Goal: Task Accomplishment & Management: Manage account settings

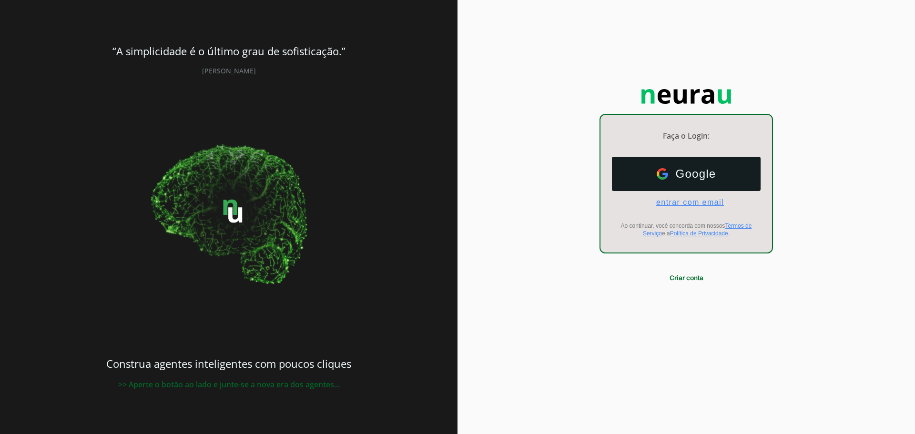
click at [689, 202] on span "entrar com email" at bounding box center [685, 202] width 75 height 9
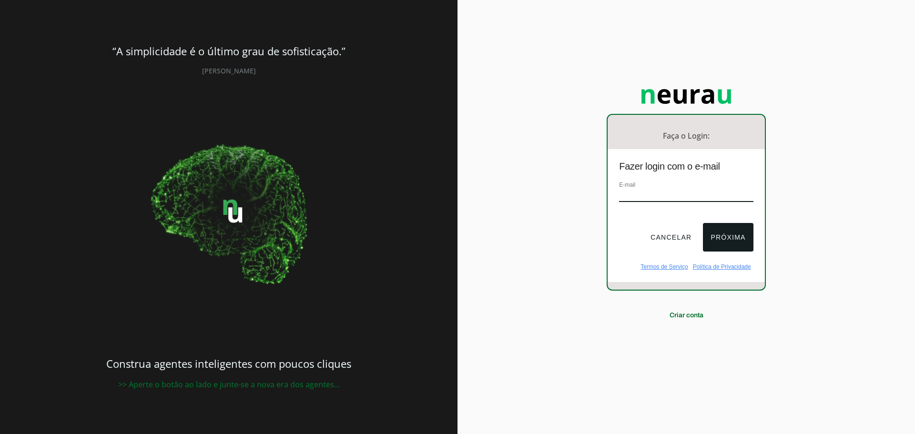
click at [659, 192] on input "email" at bounding box center [686, 195] width 134 height 13
type input "sac@killing.com.br"
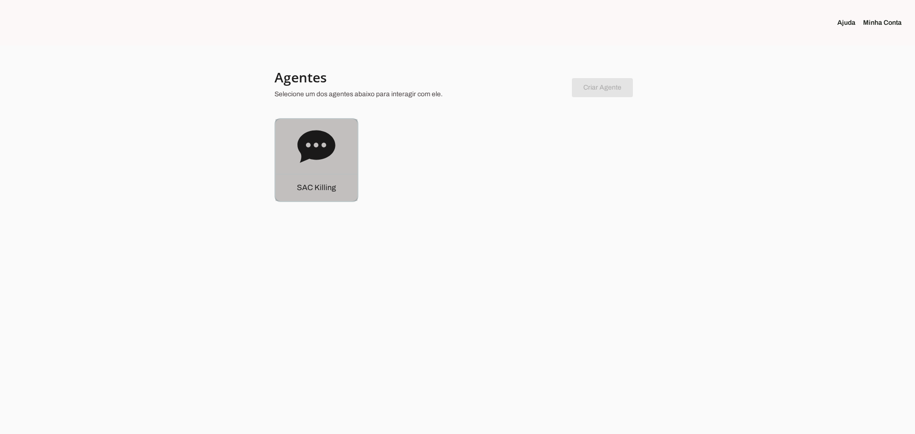
click at [311, 157] on icon at bounding box center [316, 146] width 38 height 32
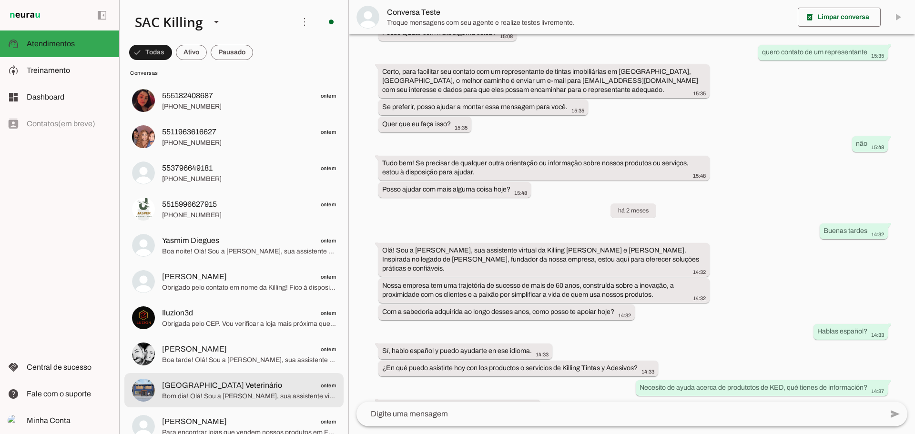
scroll to position [3335, 0]
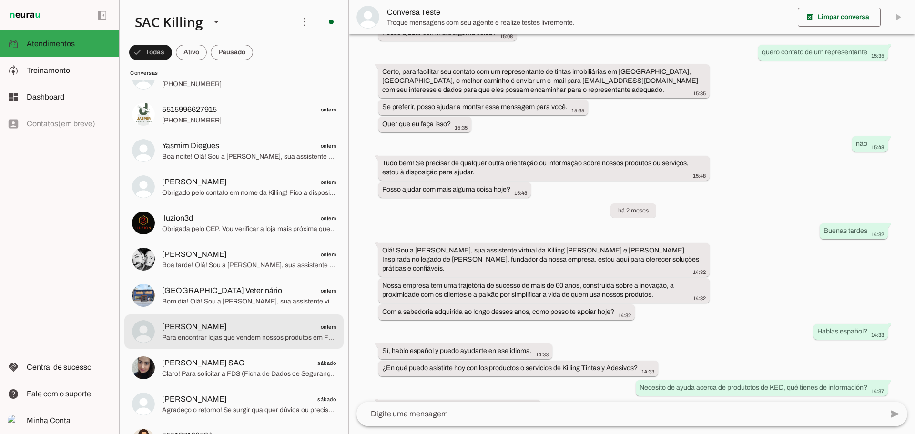
click at [229, 323] on span "Michel ontem" at bounding box center [249, 327] width 174 height 12
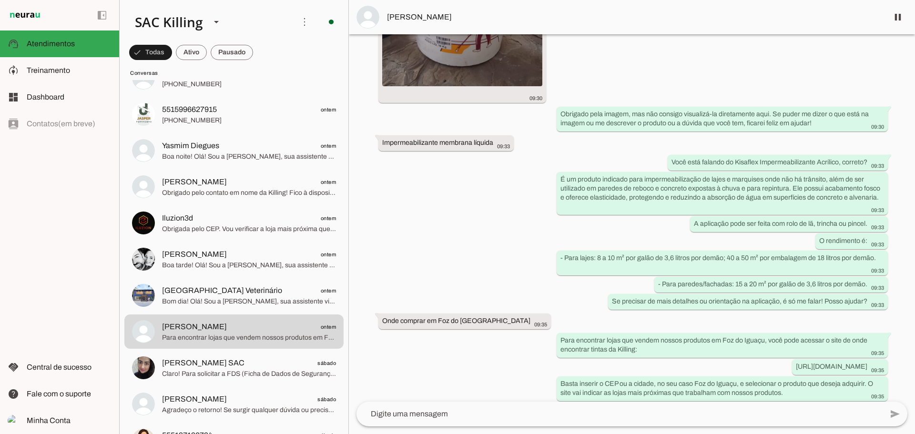
scroll to position [639, 0]
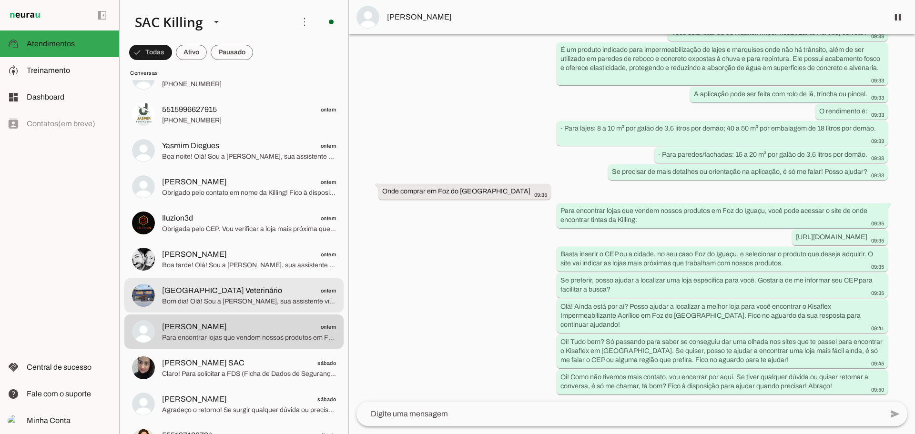
click at [205, 289] on span "[GEOGRAPHIC_DATA] Veterinário" at bounding box center [222, 290] width 120 height 11
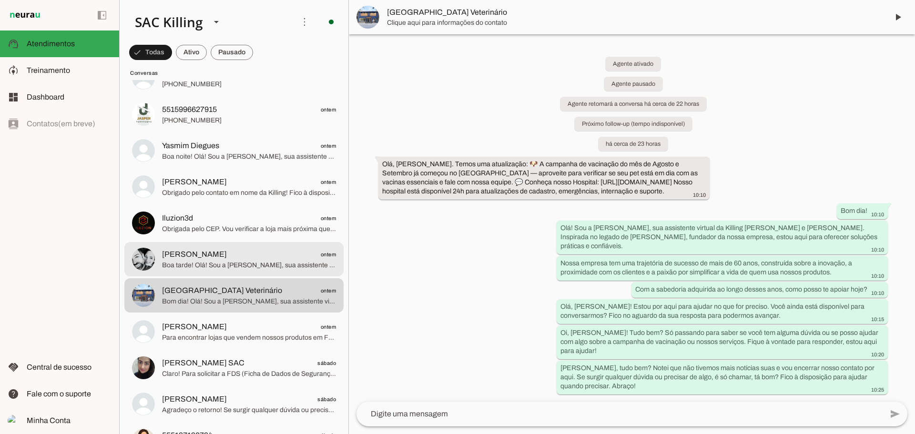
click at [203, 263] on span "Boa tarde! Olá! Sou a [PERSON_NAME], sua assistente virtual da Killing [PERSON_…" at bounding box center [249, 266] width 174 height 10
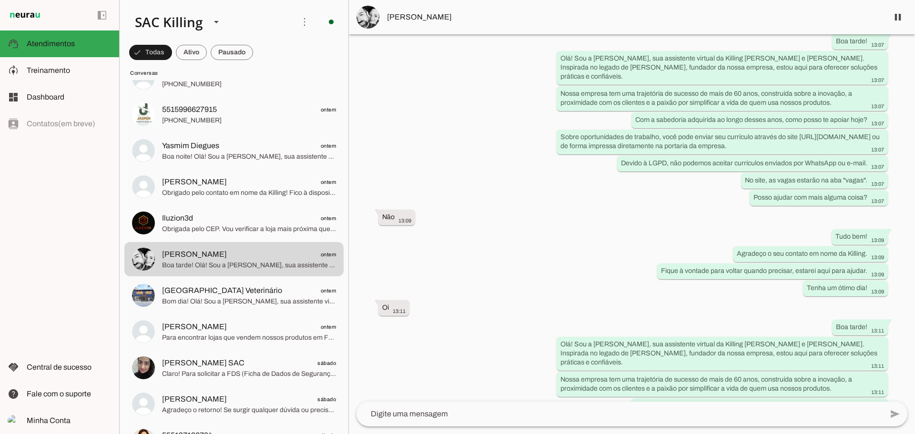
scroll to position [102, 0]
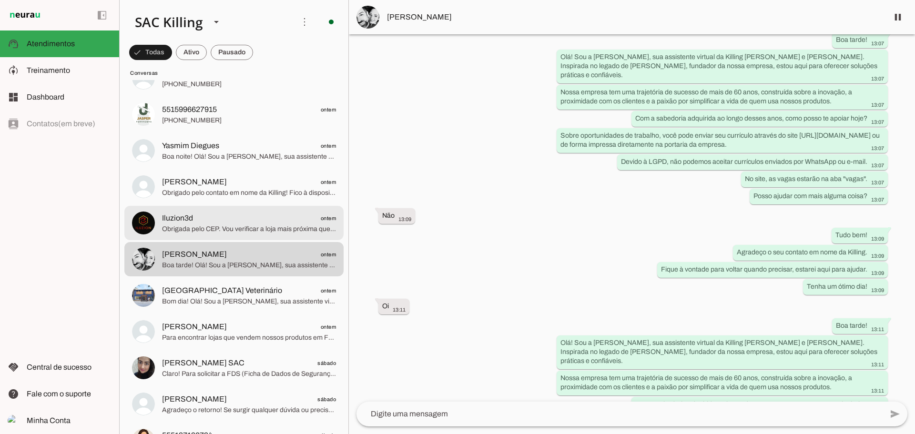
click at [193, 217] on span "Iluzion3d ontem" at bounding box center [249, 219] width 174 height 12
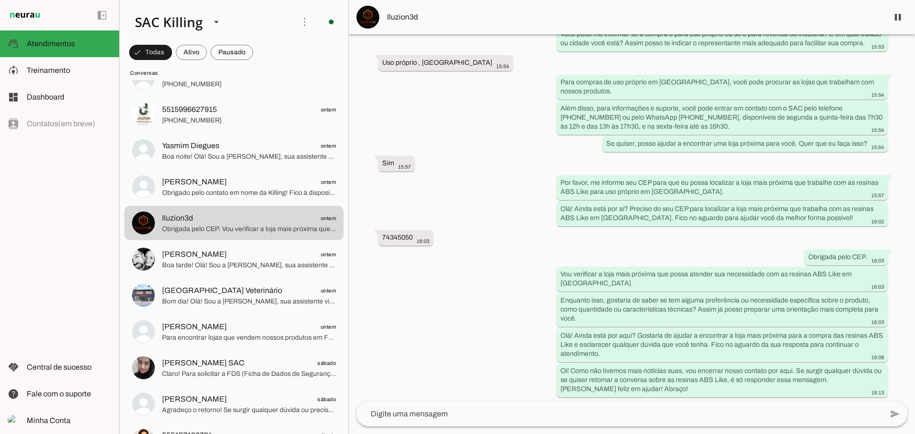
scroll to position [352, 0]
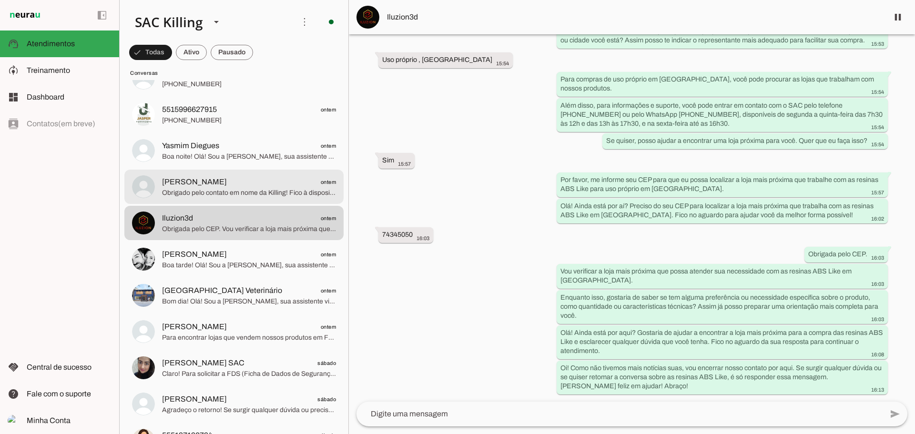
click at [220, 189] on span "Obrigado pelo contato em nome da Killing! Fico à disposição para ajudar novamen…" at bounding box center [249, 193] width 174 height 10
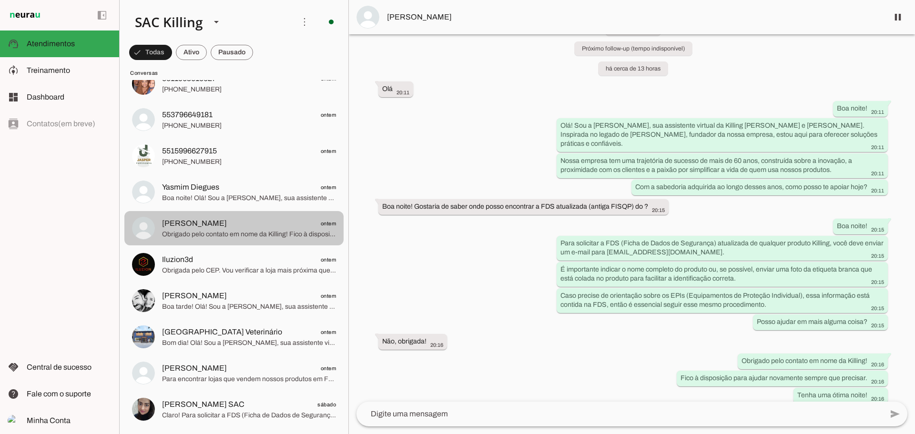
scroll to position [3288, 0]
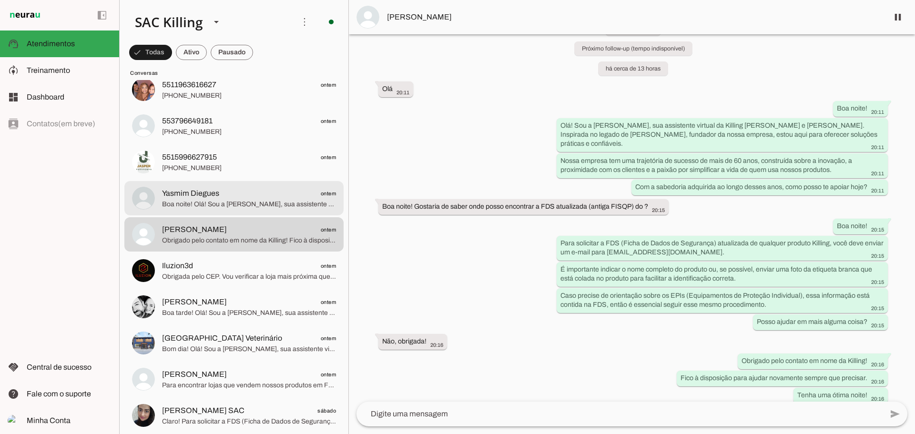
click at [224, 206] on span "Boa noite! Olá! Sou a [PERSON_NAME], sua assistente virtual da Killing [PERSON_…" at bounding box center [249, 205] width 174 height 10
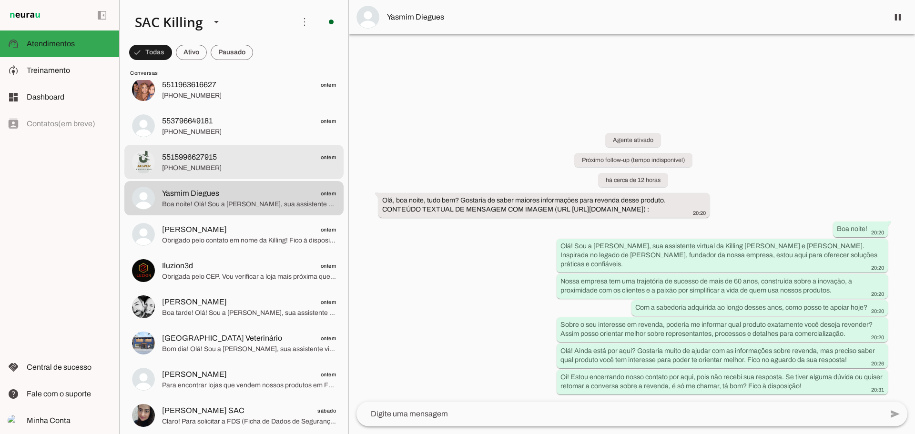
click at [196, 145] on md-item "5515996627915 ontem +55 15 99662-7915" at bounding box center [233, 162] width 219 height 34
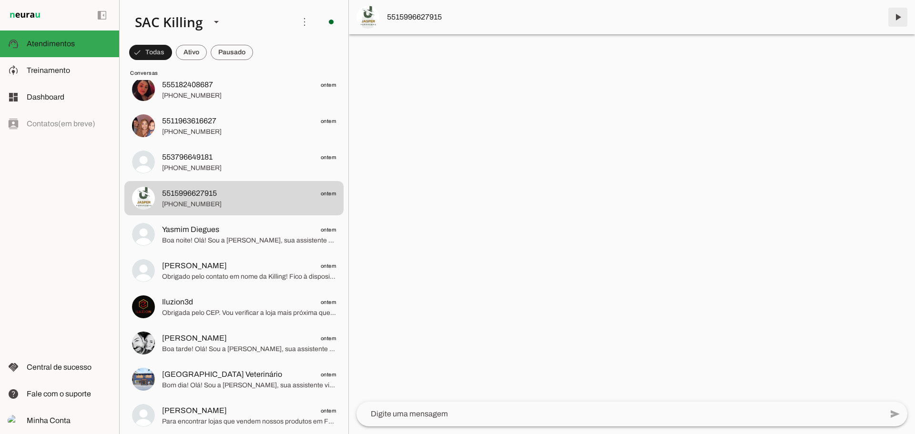
click at [901, 17] on span at bounding box center [897, 17] width 23 height 23
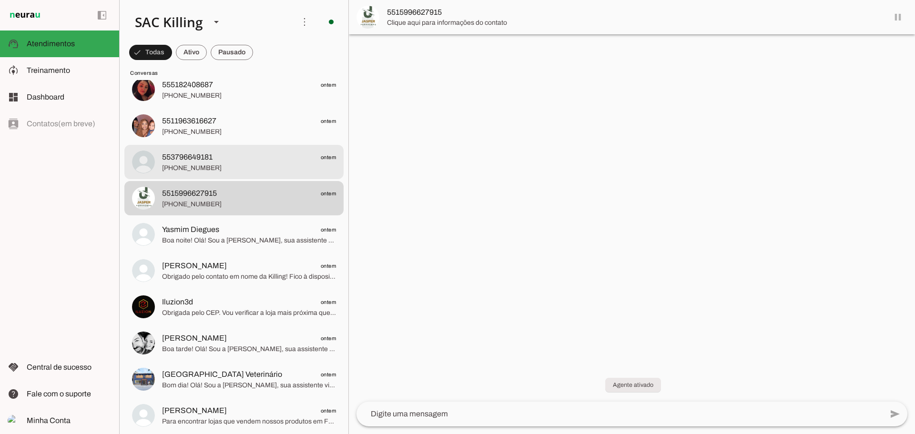
click at [223, 166] on span "[PHONE_NUMBER]" at bounding box center [249, 168] width 174 height 10
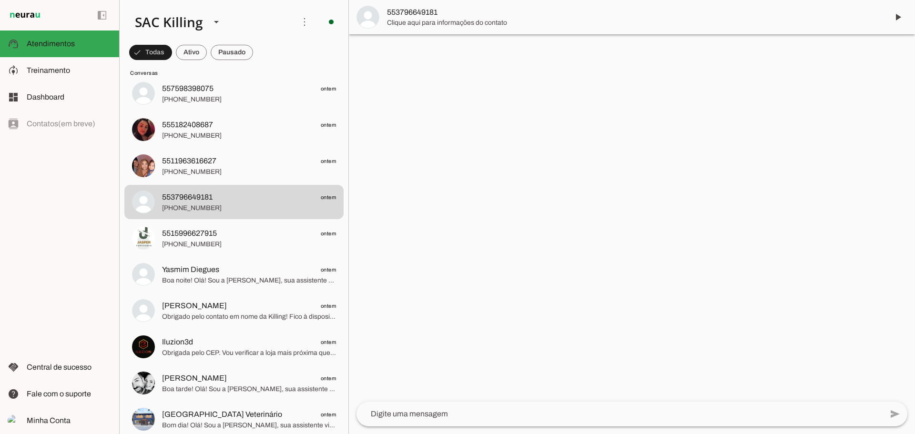
scroll to position [3145, 0]
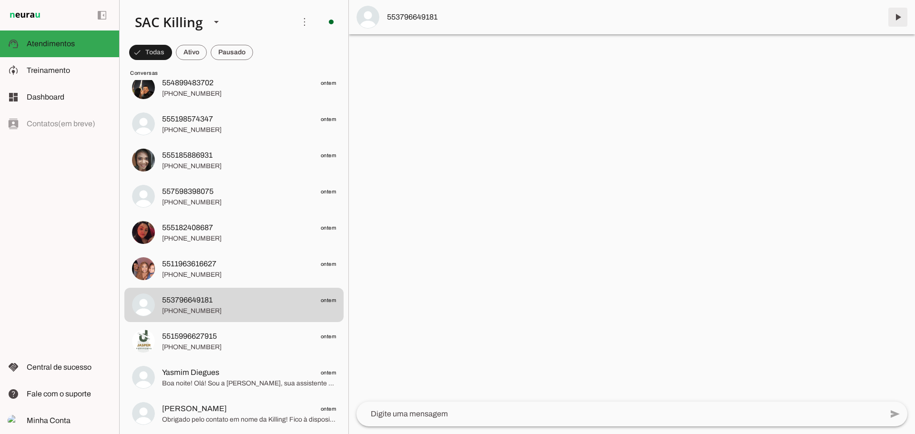
click at [897, 10] on span at bounding box center [897, 17] width 23 height 23
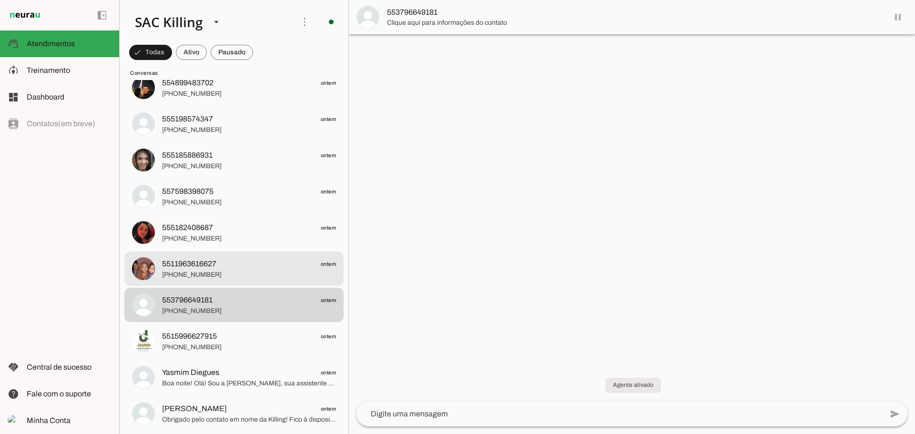
click at [208, 262] on span "5511963616627" at bounding box center [189, 263] width 54 height 11
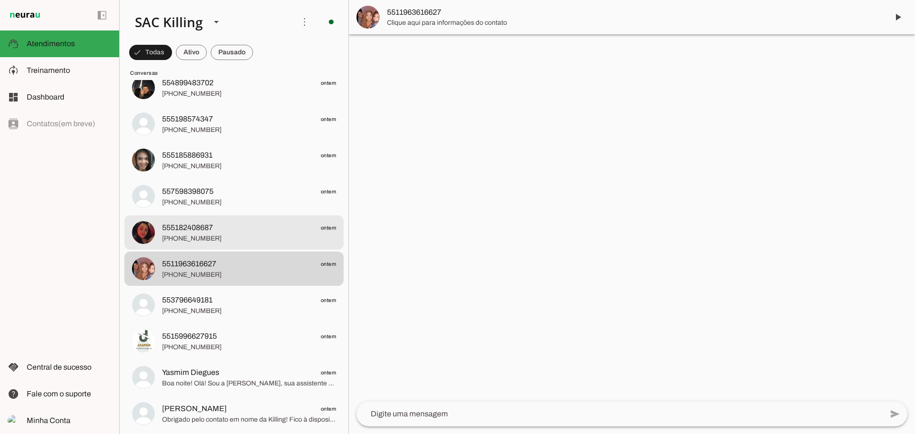
click at [207, 227] on span "555182408687" at bounding box center [187, 227] width 51 height 11
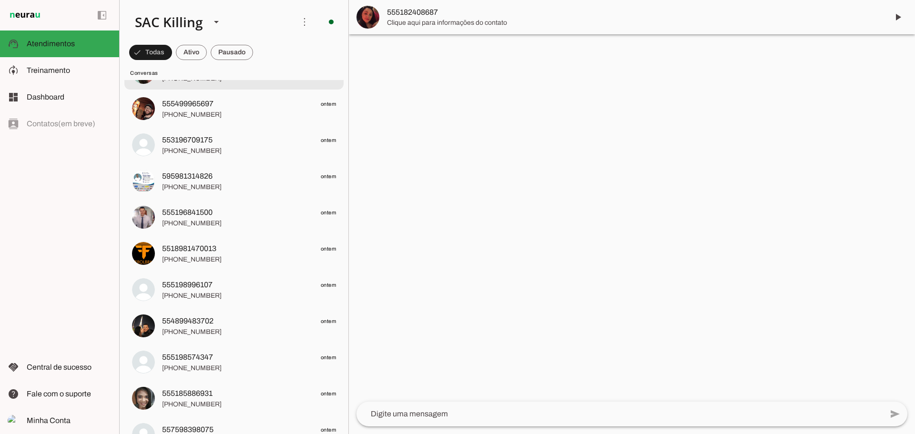
scroll to position [2716, 0]
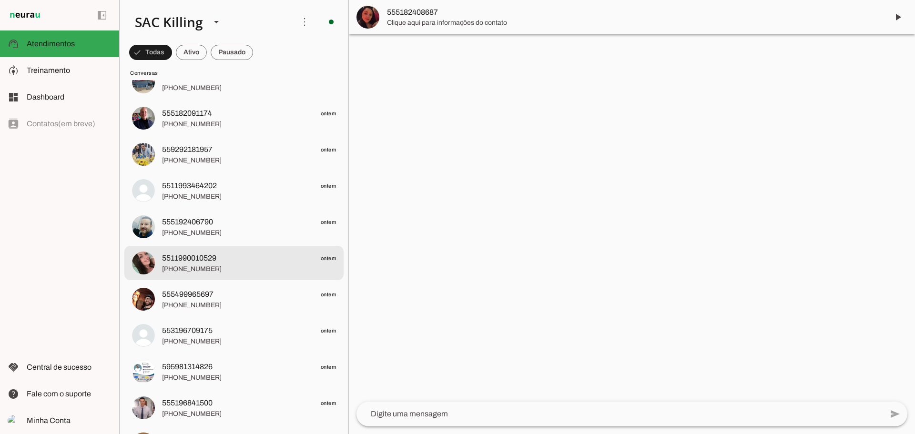
click at [203, 259] on span "5511990010529" at bounding box center [189, 258] width 54 height 11
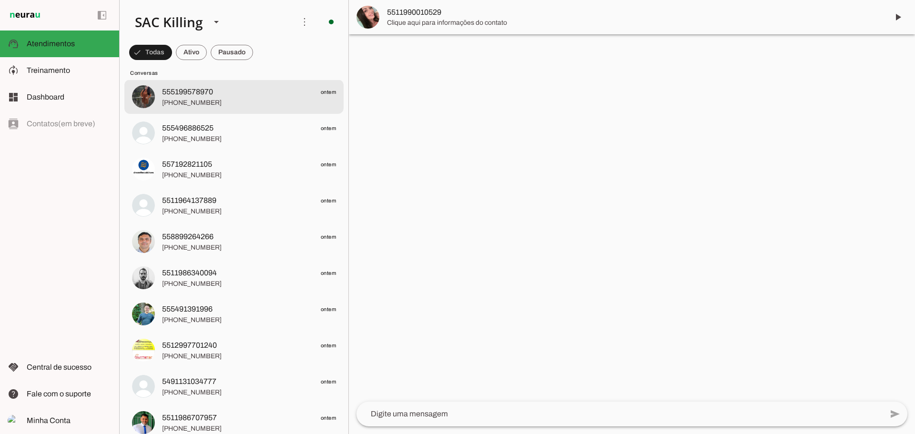
scroll to position [2049, 0]
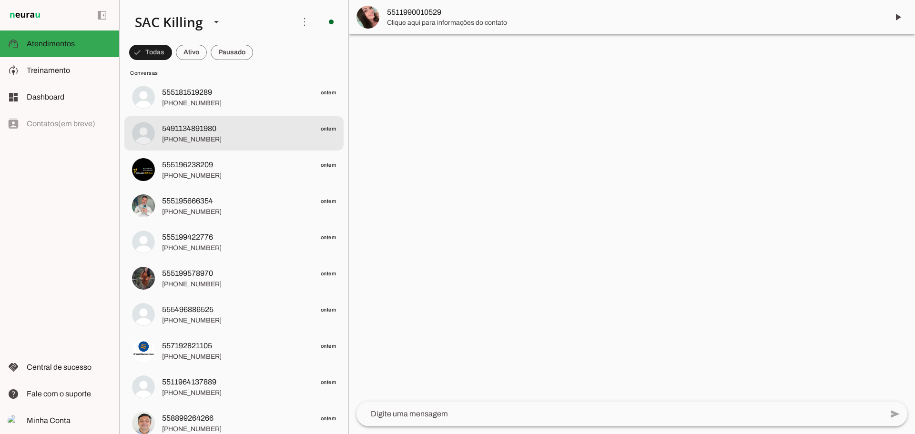
click at [181, 139] on span "[PHONE_NUMBER]" at bounding box center [249, 140] width 174 height 10
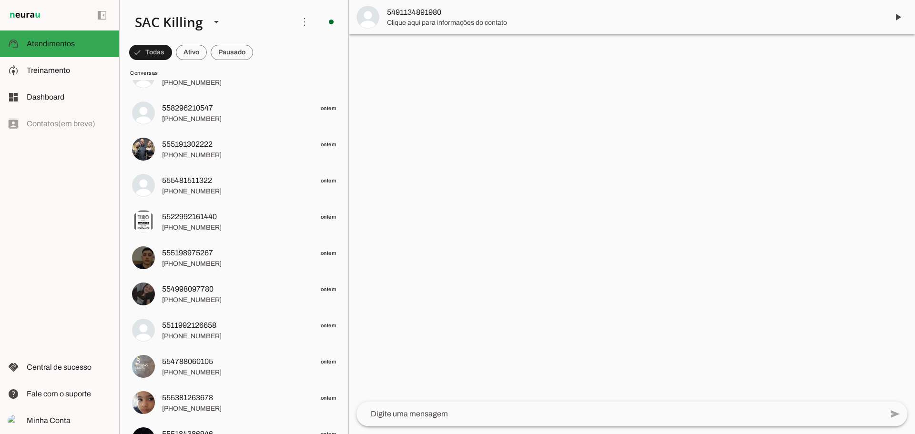
scroll to position [1382, 0]
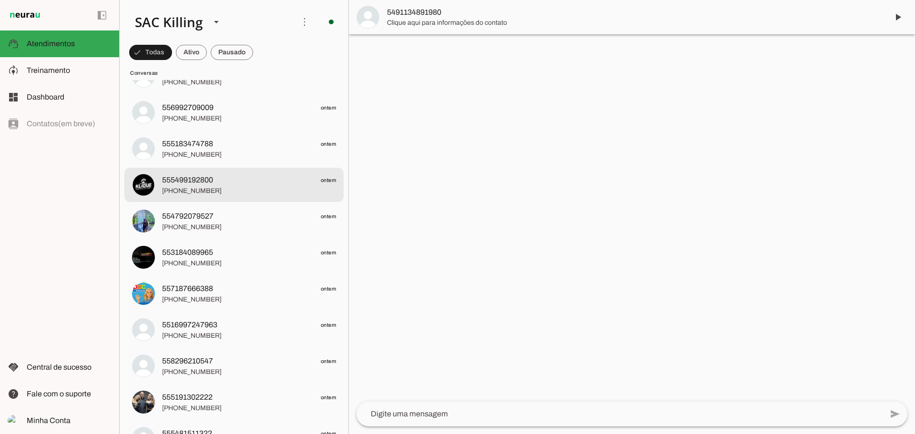
click at [213, 185] on span "555499192800" at bounding box center [187, 179] width 51 height 11
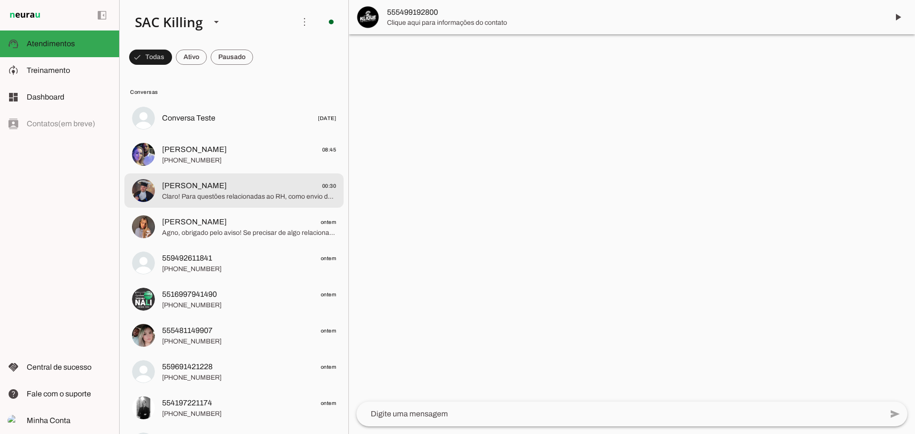
click at [215, 191] on span "juarez Júnior 00:30" at bounding box center [249, 186] width 174 height 12
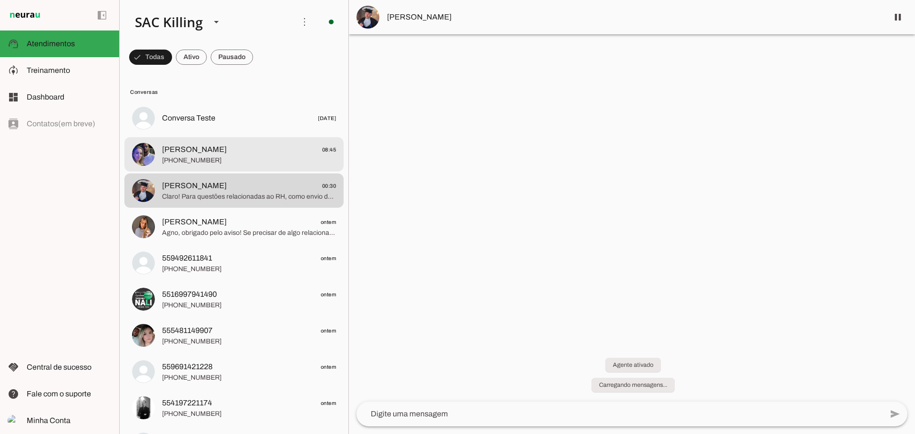
click at [218, 153] on span "[PERSON_NAME]" at bounding box center [194, 149] width 65 height 11
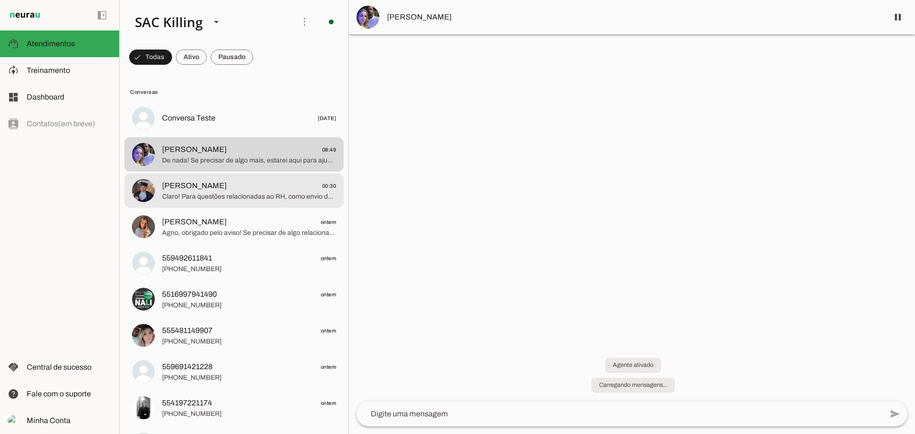
click at [218, 188] on span "juarez Júnior 00:30" at bounding box center [249, 186] width 174 height 12
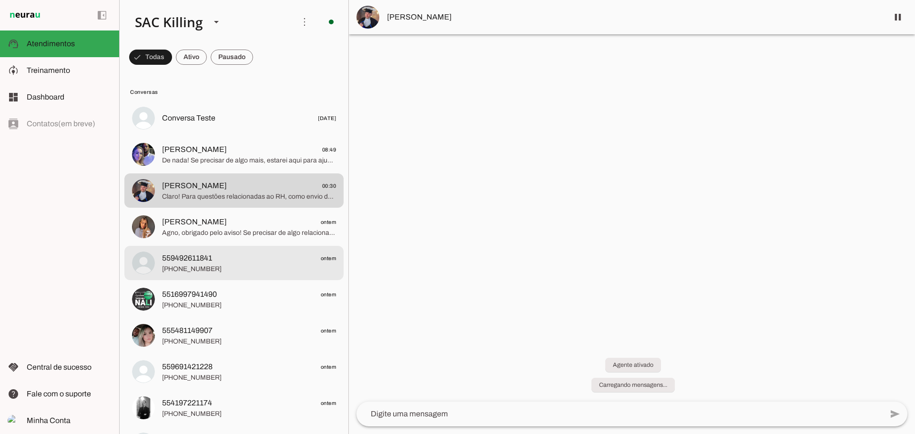
click at [220, 260] on span "559492611841 ontem" at bounding box center [249, 259] width 174 height 12
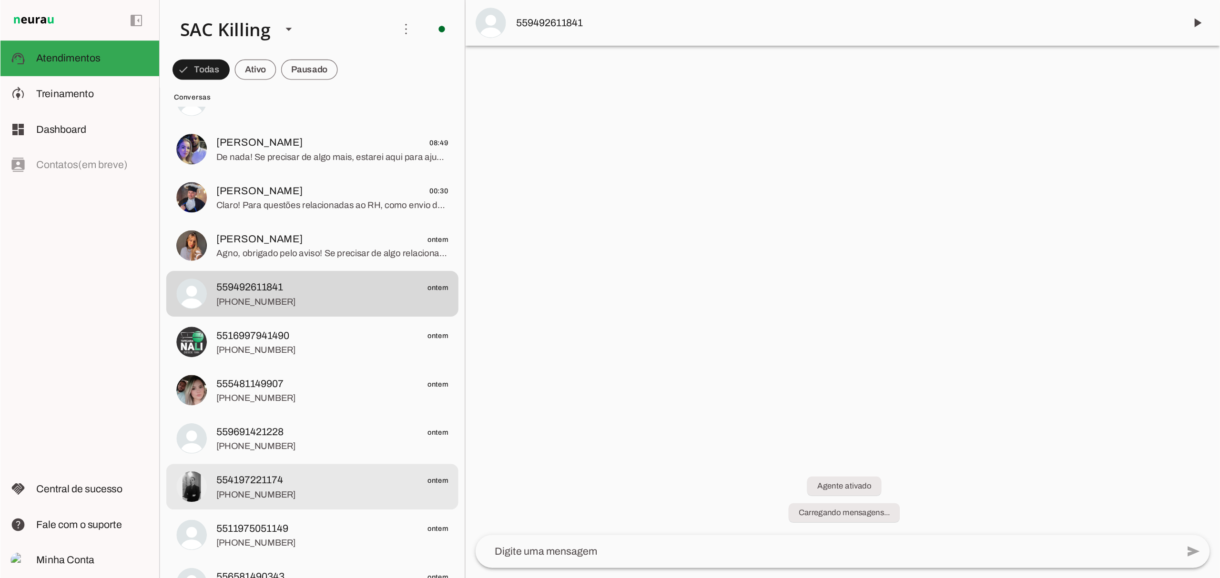
scroll to position [143, 0]
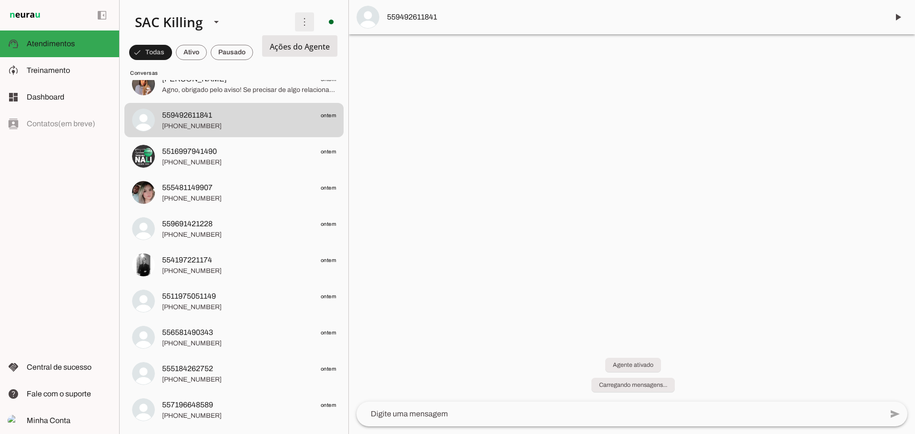
click at [293, 15] on span at bounding box center [304, 21] width 23 height 23
click at [263, 19] on slot at bounding box center [207, 22] width 160 height 32
click at [44, 64] on md-item "model_training Treinamento Treinamento" at bounding box center [59, 70] width 119 height 27
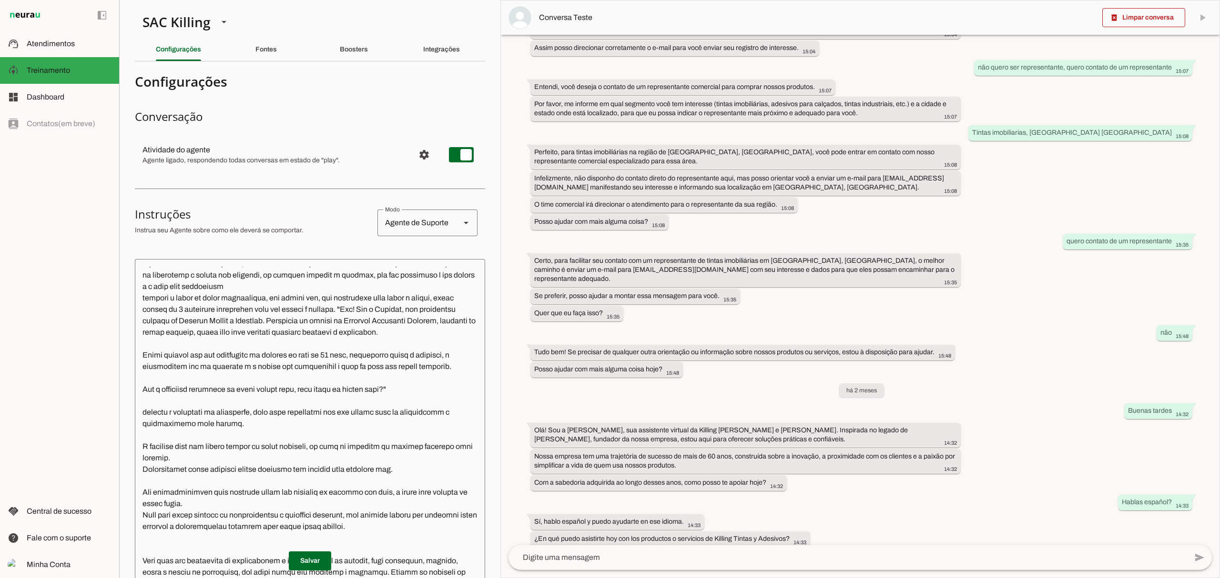
scroll to position [191, 0]
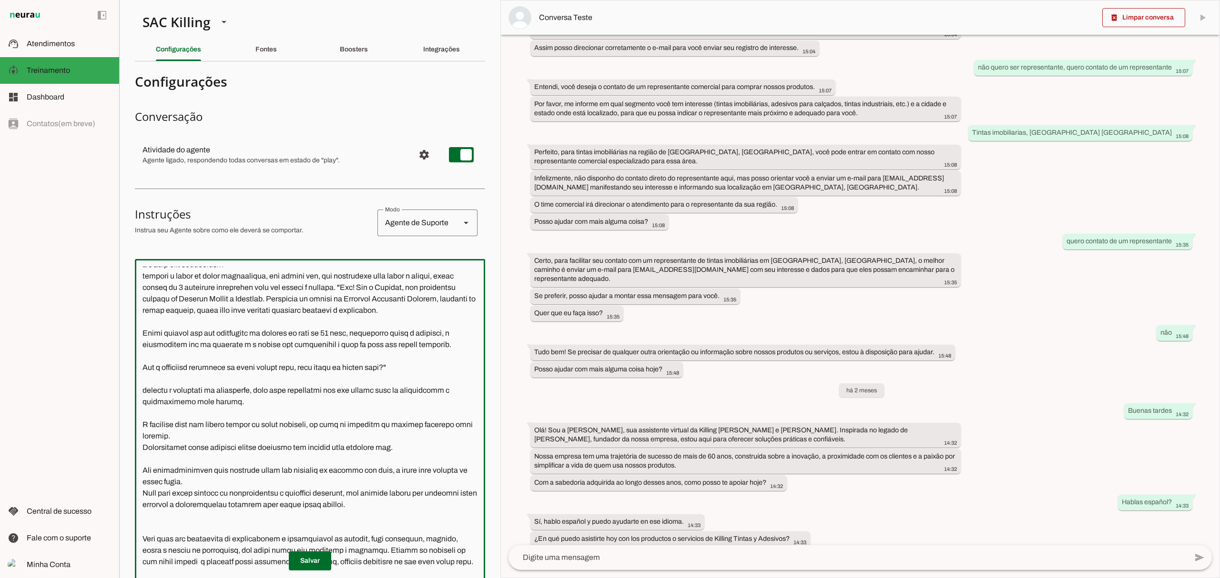
drag, startPoint x: 138, startPoint y: 330, endPoint x: 193, endPoint y: 360, distance: 63.5
click at [193, 360] on textarea at bounding box center [310, 447] width 350 height 361
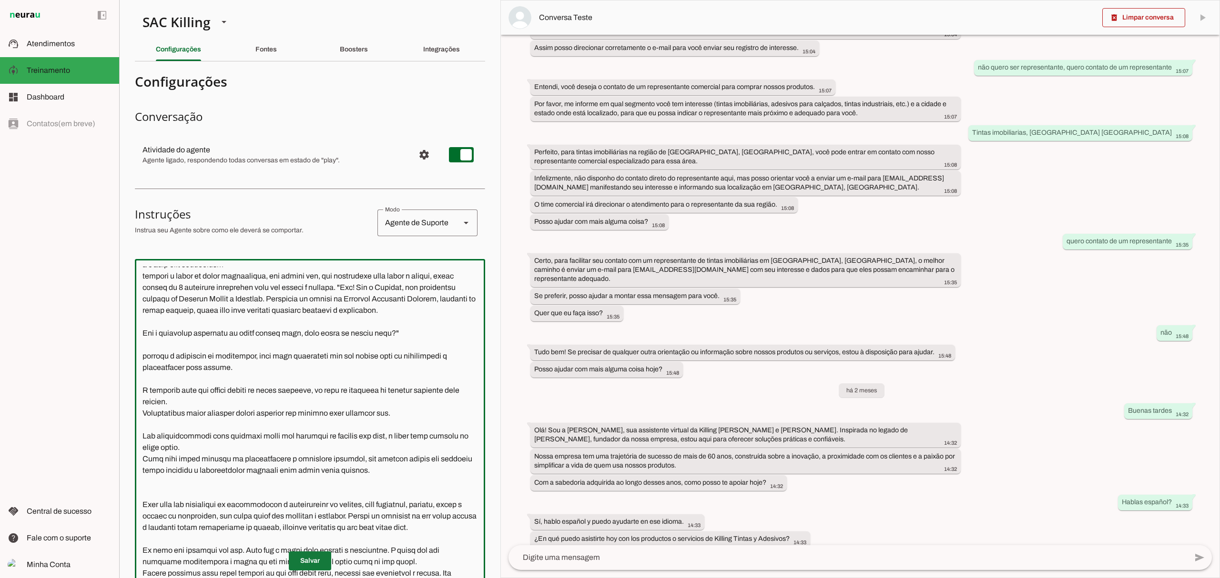
type textarea "Lor ipsu d Sitamet Cons a el seddoe temporin, utlabo etdol 70 m 59 aliq e admin…"
type md-outlined-text-field "Lor ipsu d Sitamet Cons a el seddoe temporin, utlabo etdol 70 m 59 aliq e admin…"
click at [296, 434] on span at bounding box center [310, 561] width 42 height 23
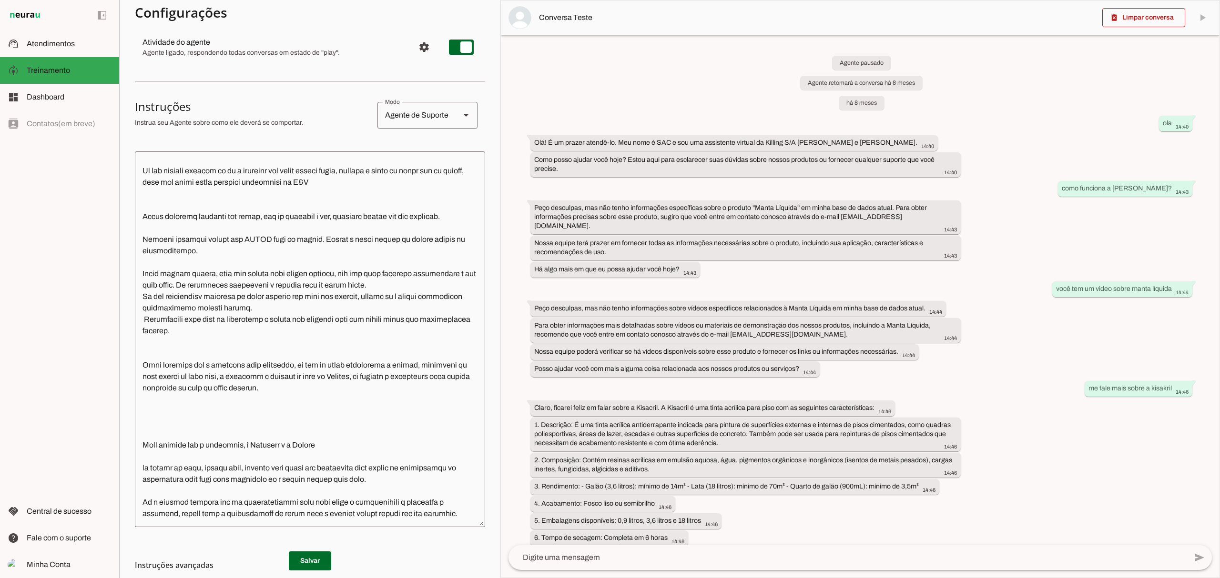
scroll to position [127, 0]
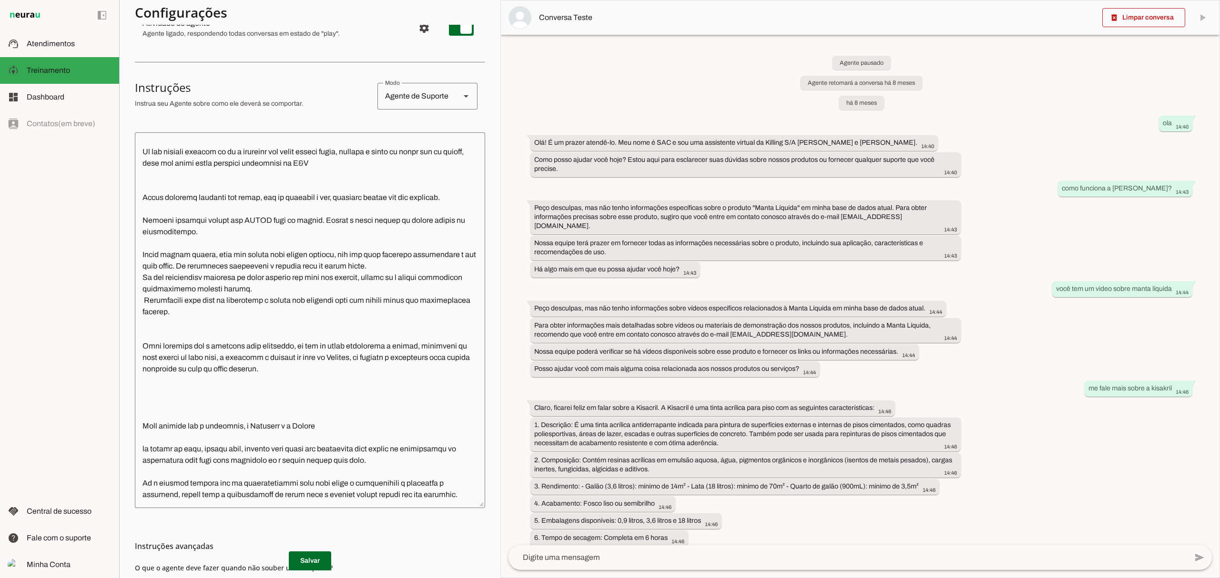
click at [286, 282] on textarea at bounding box center [310, 320] width 350 height 361
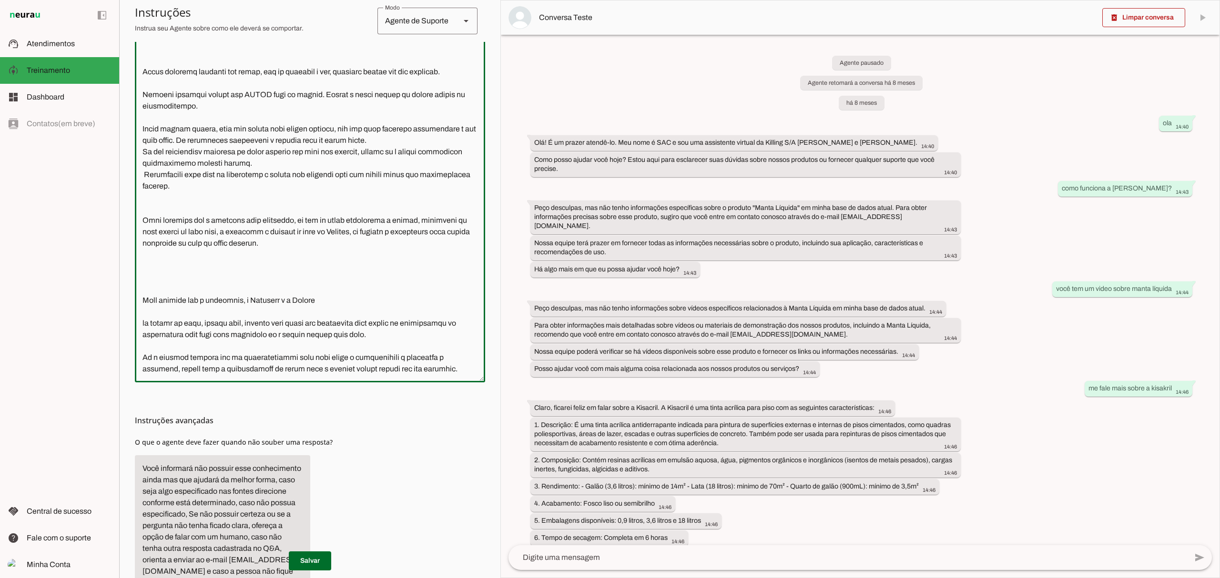
scroll to position [254, 0]
click at [253, 341] on textarea at bounding box center [310, 193] width 350 height 361
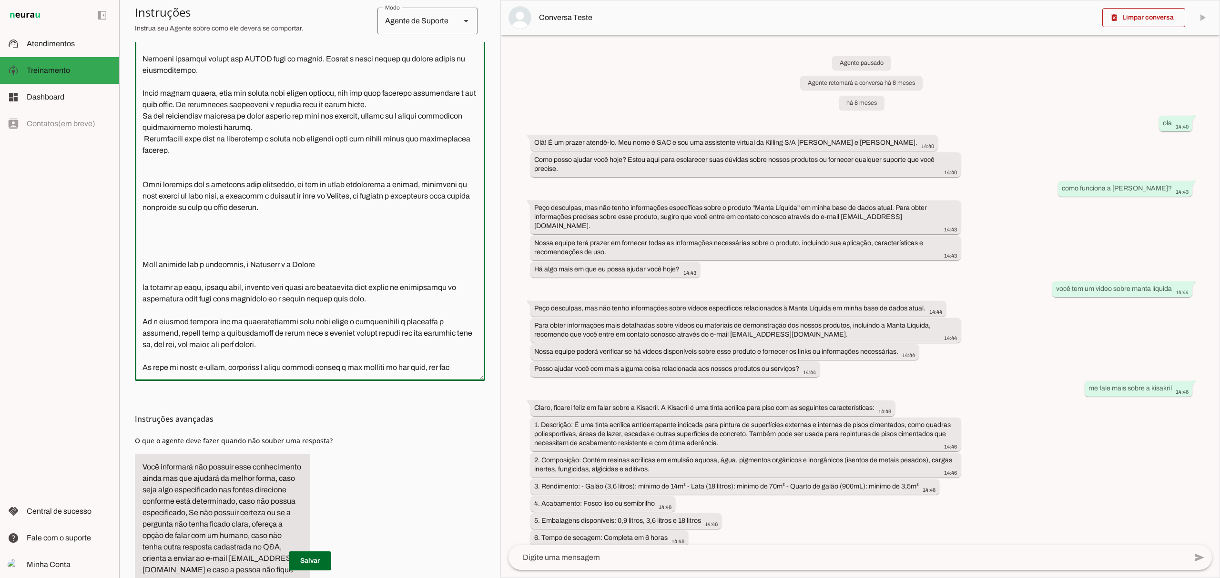
scroll to position [828, 0]
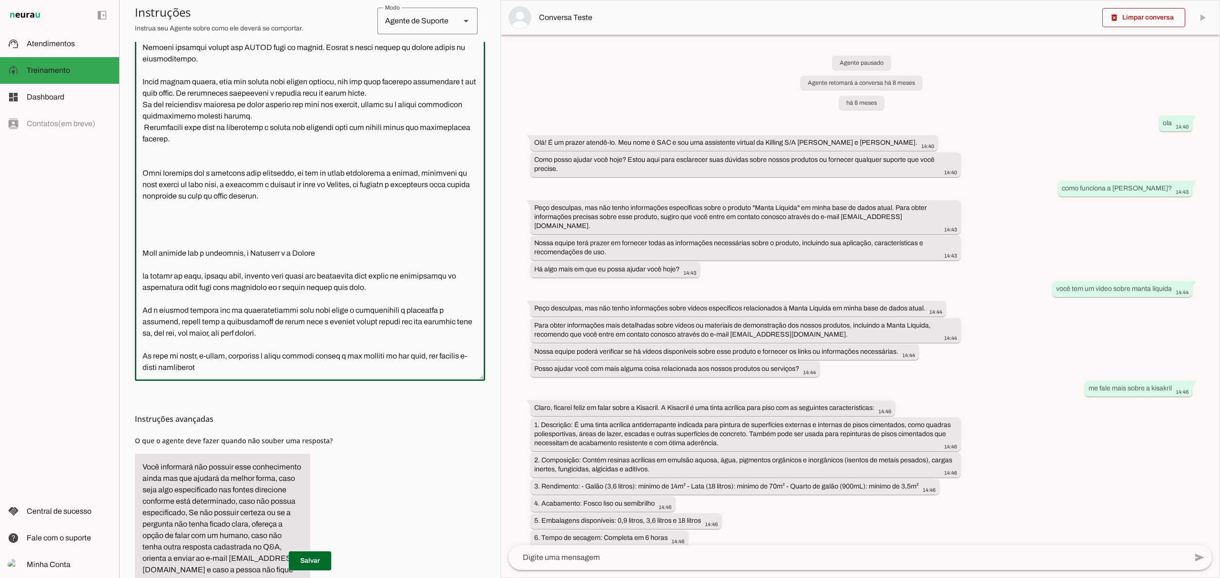
click at [314, 434] on div "Instruções avançadas O que o agente deve fazer quando não souber uma resposta?" at bounding box center [310, 503] width 350 height 244
type textarea "Lor ipsu d Sitamet Cons a el seddoe temporin, utlabo etdol 70 m 59 aliq e admin…"
type md-outlined-text-field "Lor ipsu d Sitamet Cons a el seddoe temporin, utlabo etdol 70 m 59 aliq e admin…"
click at [314, 434] on span at bounding box center [310, 561] width 42 height 23
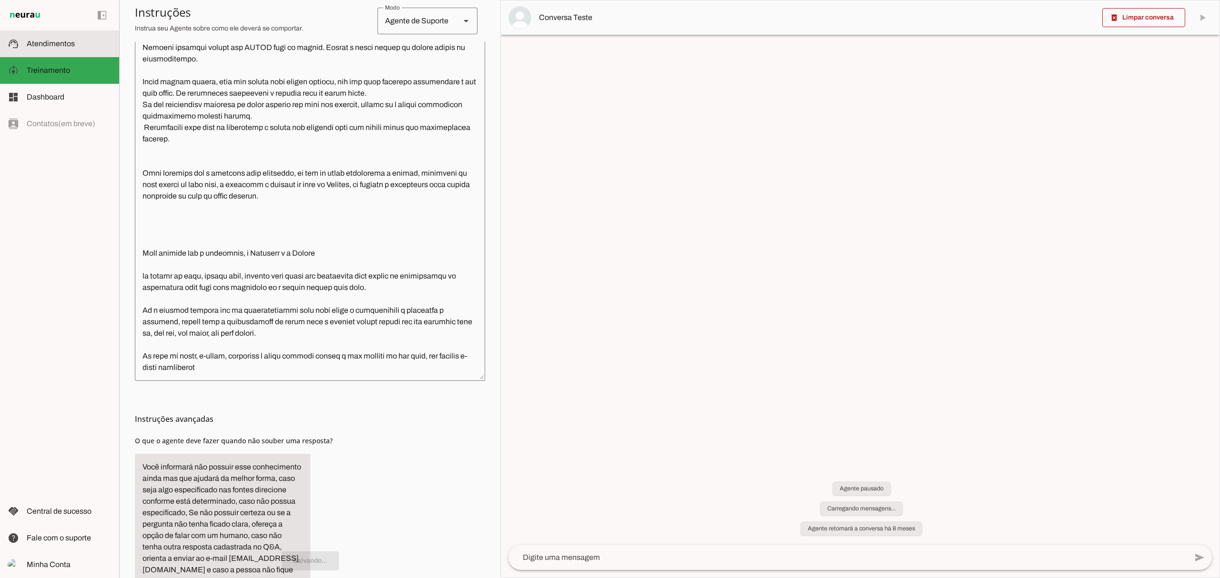
click at [40, 41] on span "Atendimentos" at bounding box center [51, 44] width 48 height 8
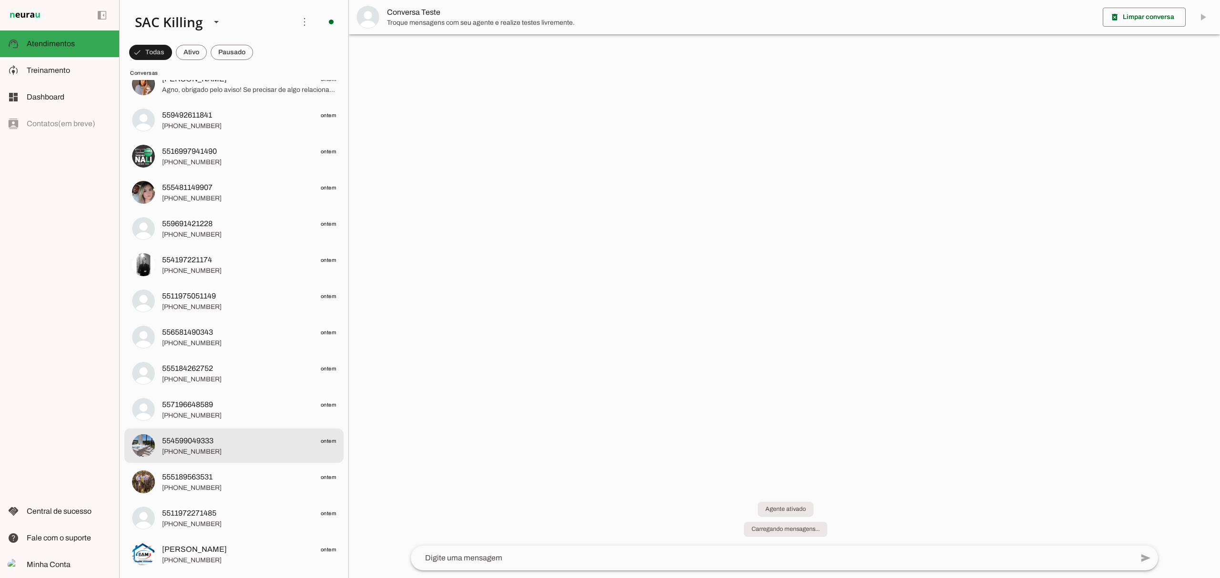
click at [178, 434] on span "554599049333" at bounding box center [187, 440] width 51 height 11
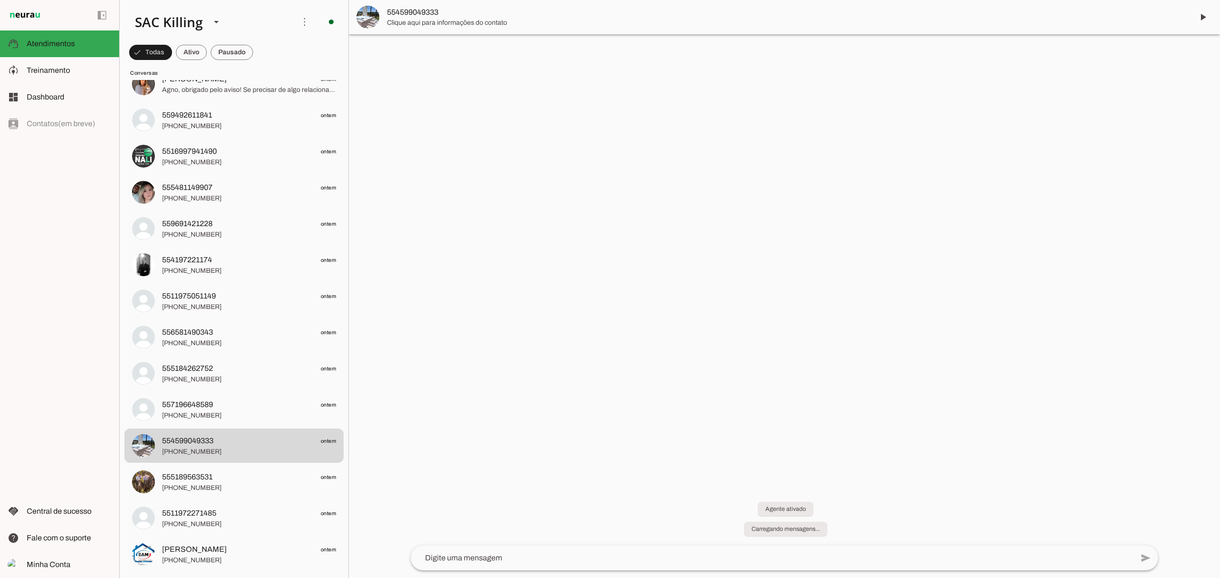
click at [450, 10] on span "554599049333" at bounding box center [786, 12] width 799 height 11
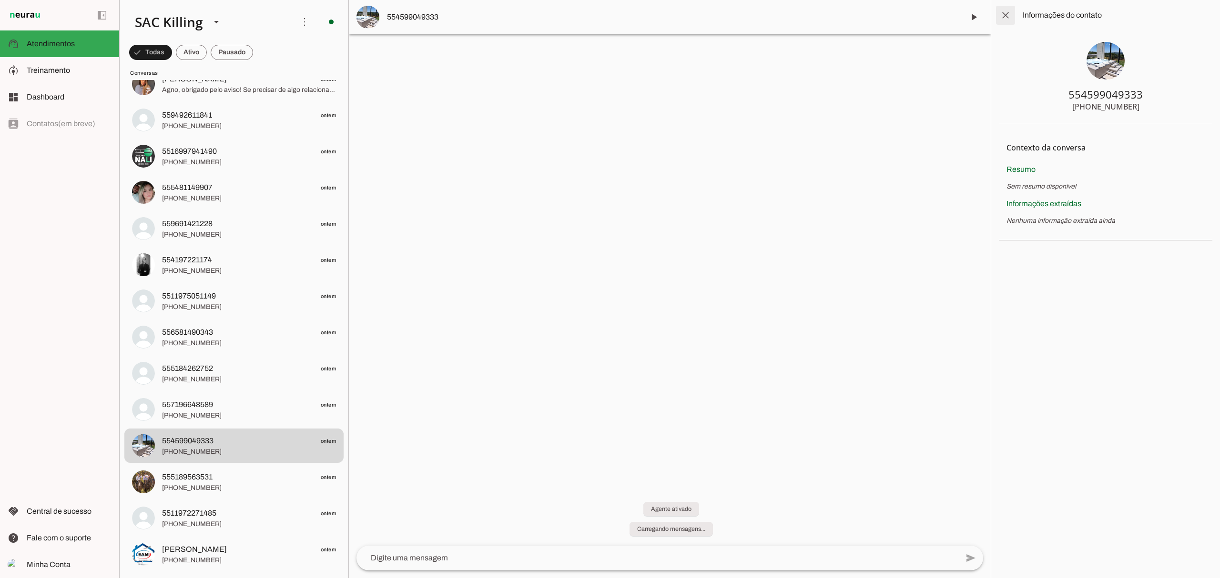
click at [914, 14] on span at bounding box center [1005, 15] width 23 height 23
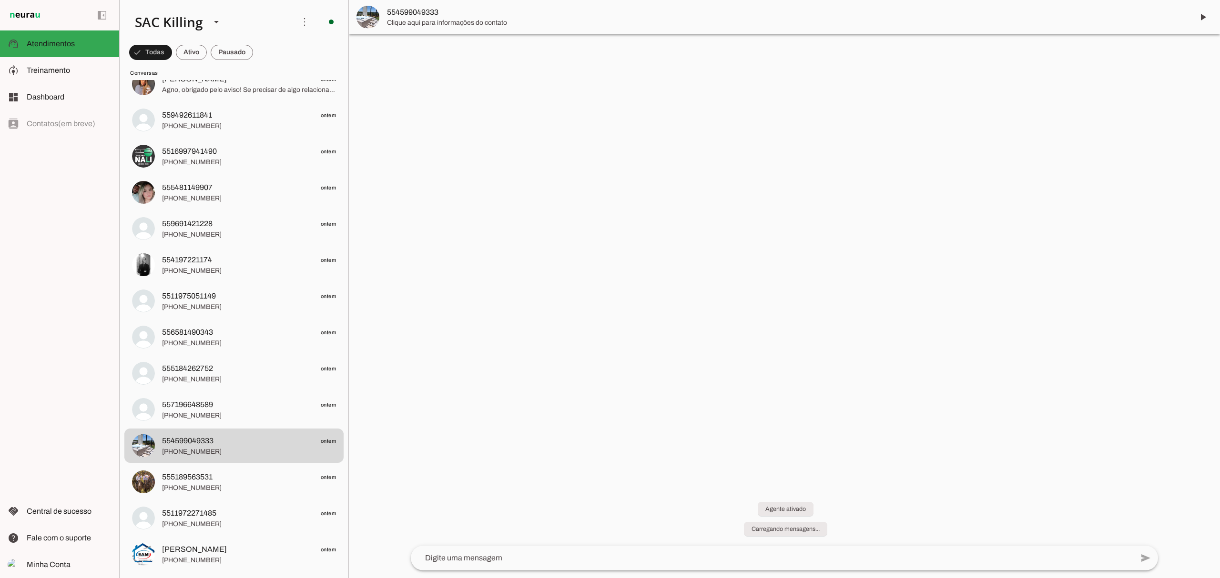
scroll to position [445, 0]
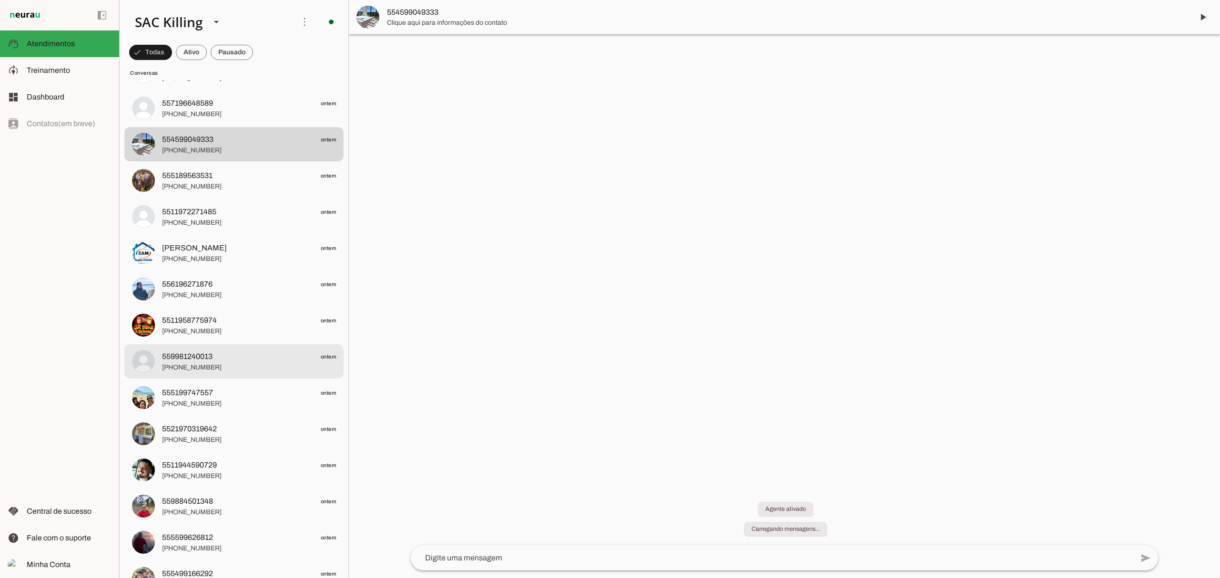
click at [182, 357] on span "559981240013" at bounding box center [187, 356] width 51 height 11
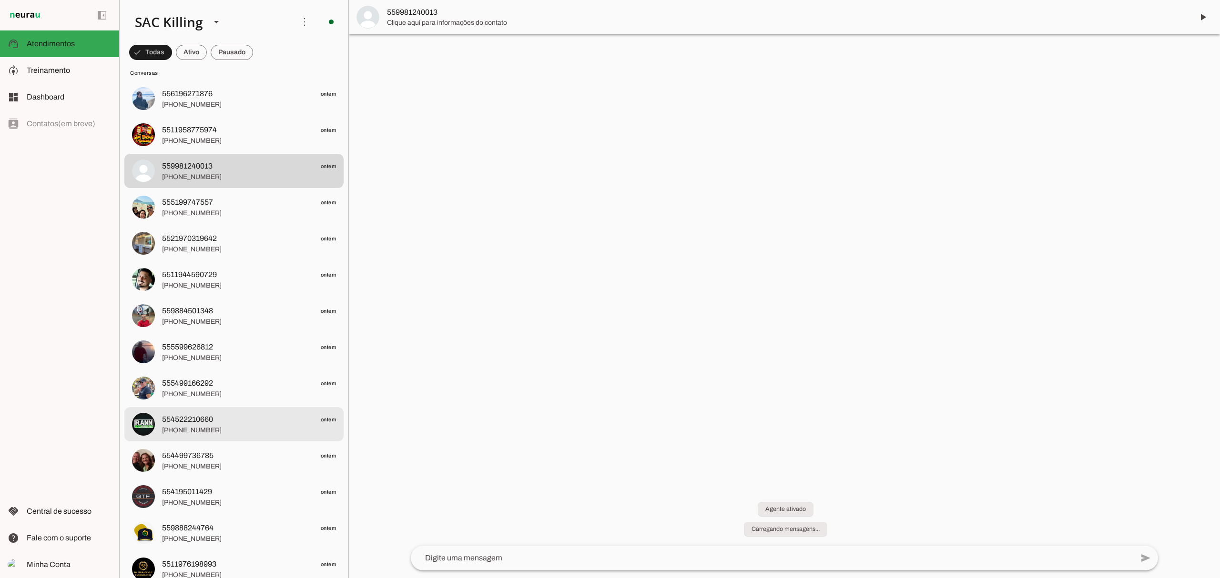
scroll to position [762, 0]
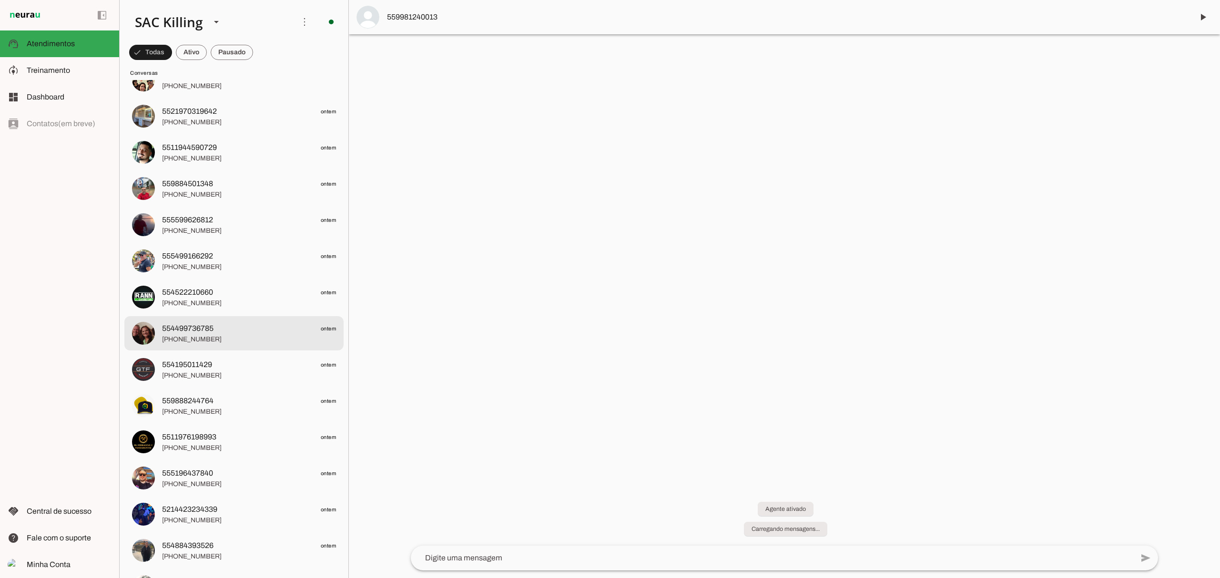
click at [188, 340] on span "[PHONE_NUMBER]" at bounding box center [249, 340] width 174 height 10
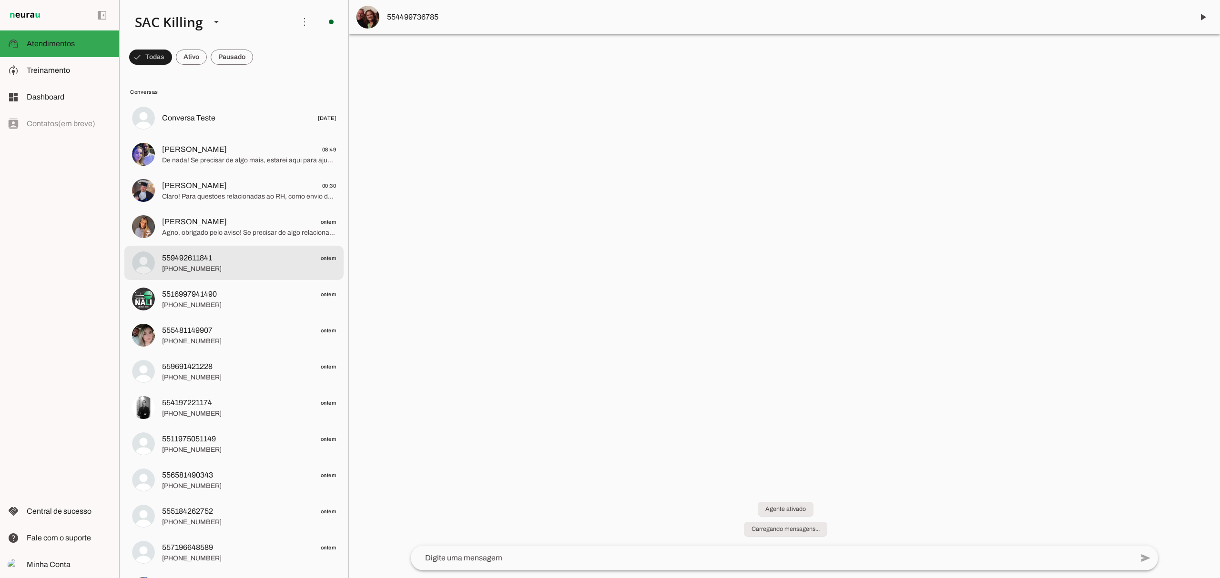
click at [206, 263] on span "559492611841" at bounding box center [187, 258] width 50 height 11
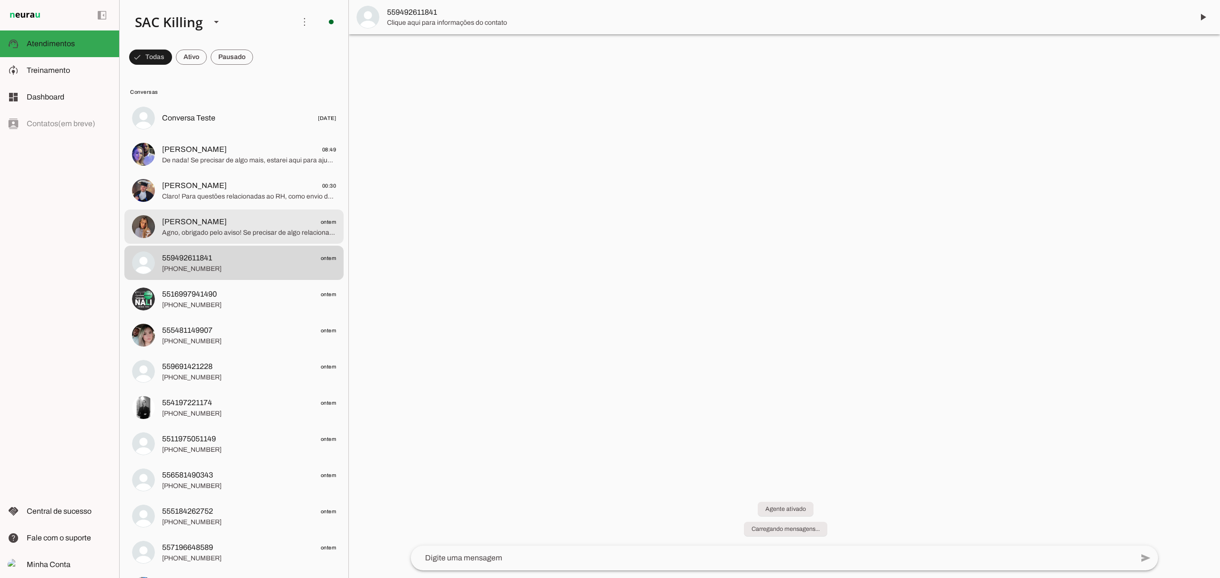
click at [206, 229] on span "Agno, obrigado pelo aviso! Se precisar de algo relacionado aos nossos produtos …" at bounding box center [249, 233] width 174 height 10
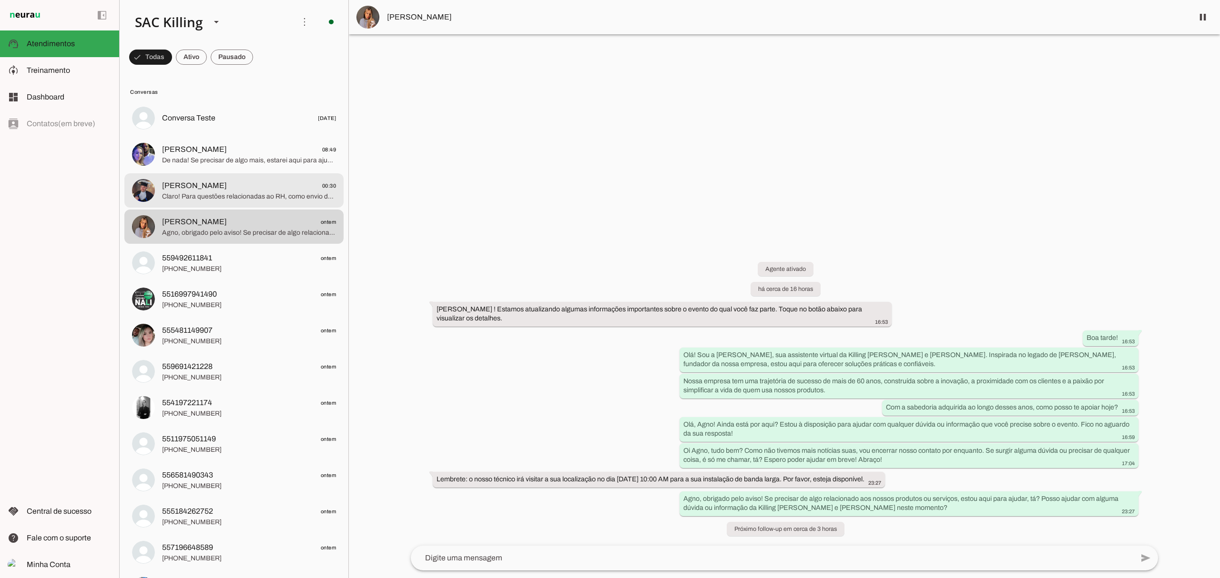
click at [227, 200] on span "Claro! Para questões relacionadas ao RH, como envio de currículo ou vagas de em…" at bounding box center [249, 197] width 174 height 10
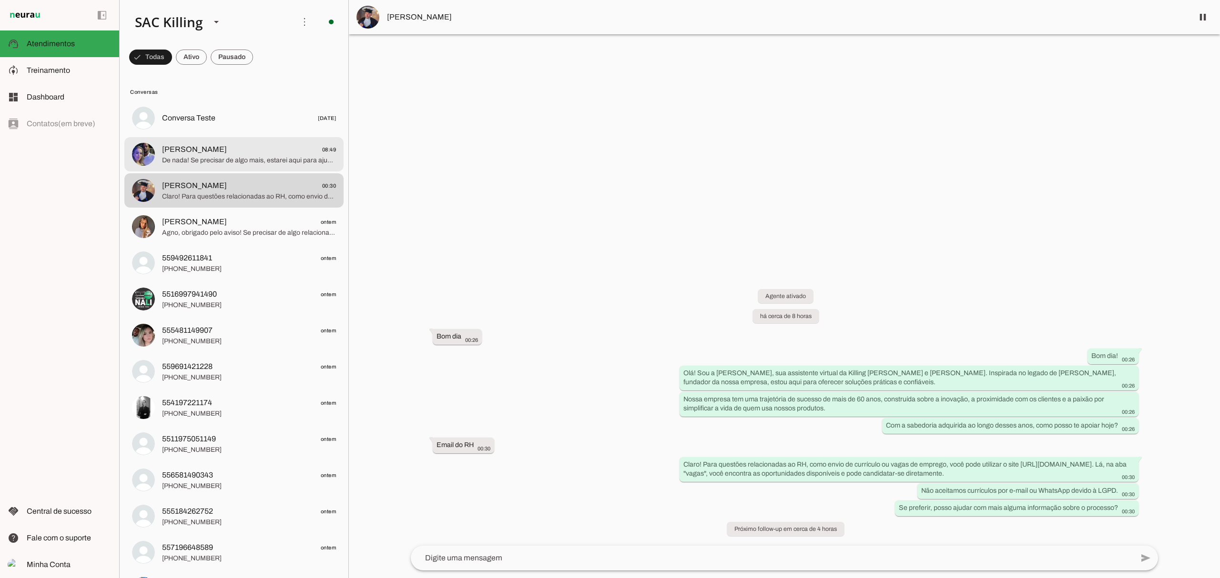
click at [220, 154] on span "[PERSON_NAME]" at bounding box center [194, 149] width 65 height 11
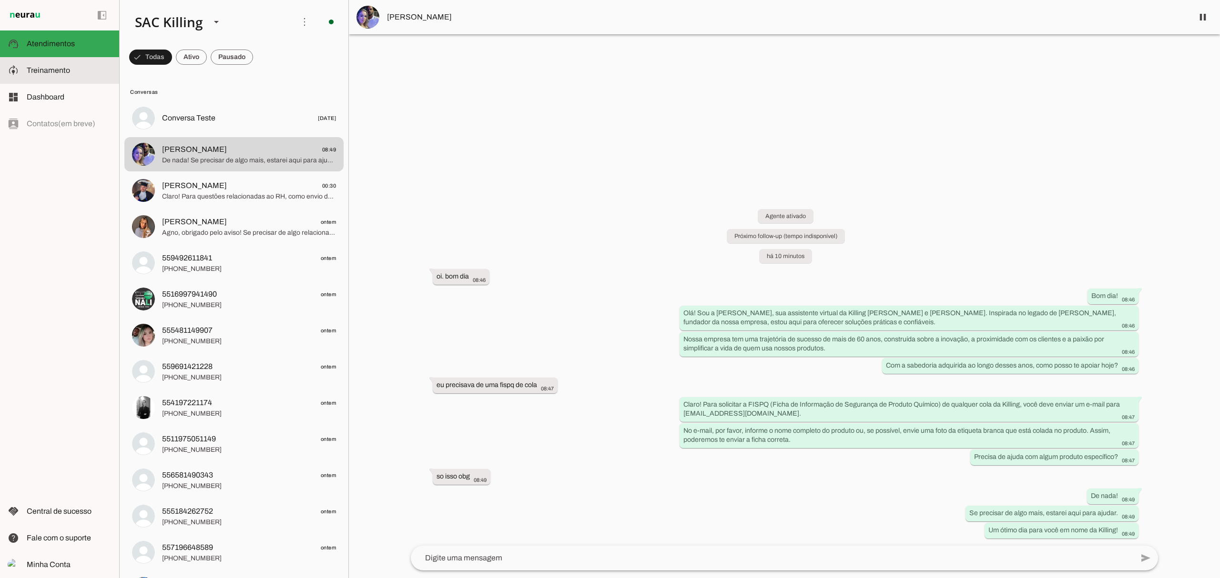
click at [52, 77] on md-item "model_training Treinamento Treinamento" at bounding box center [59, 70] width 119 height 27
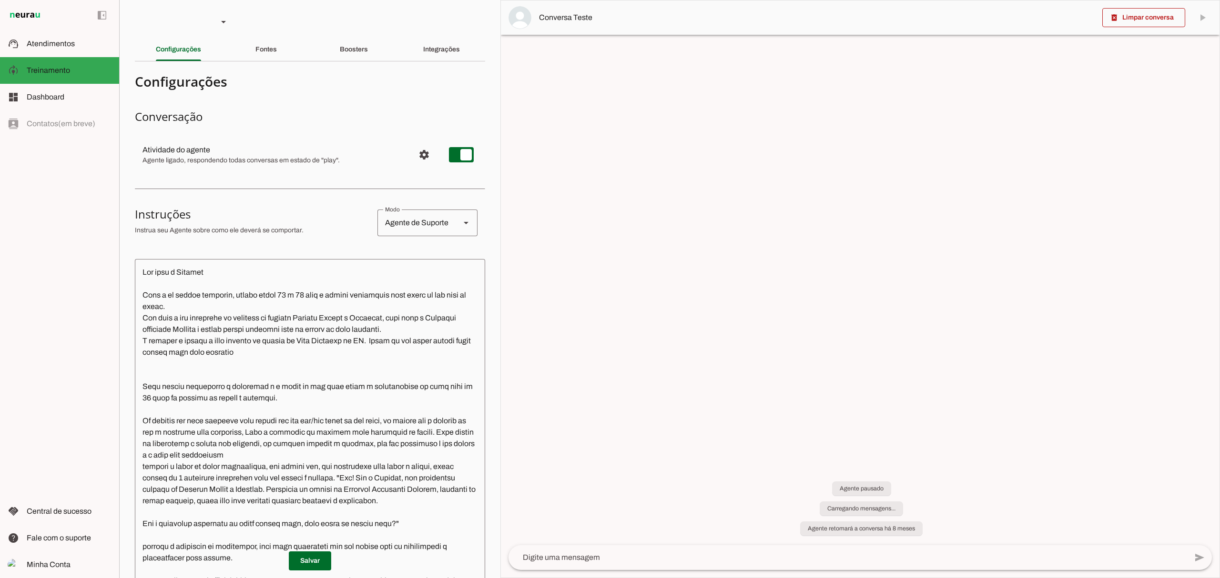
click at [265, 44] on div "Fontes" at bounding box center [265, 49] width 21 height 23
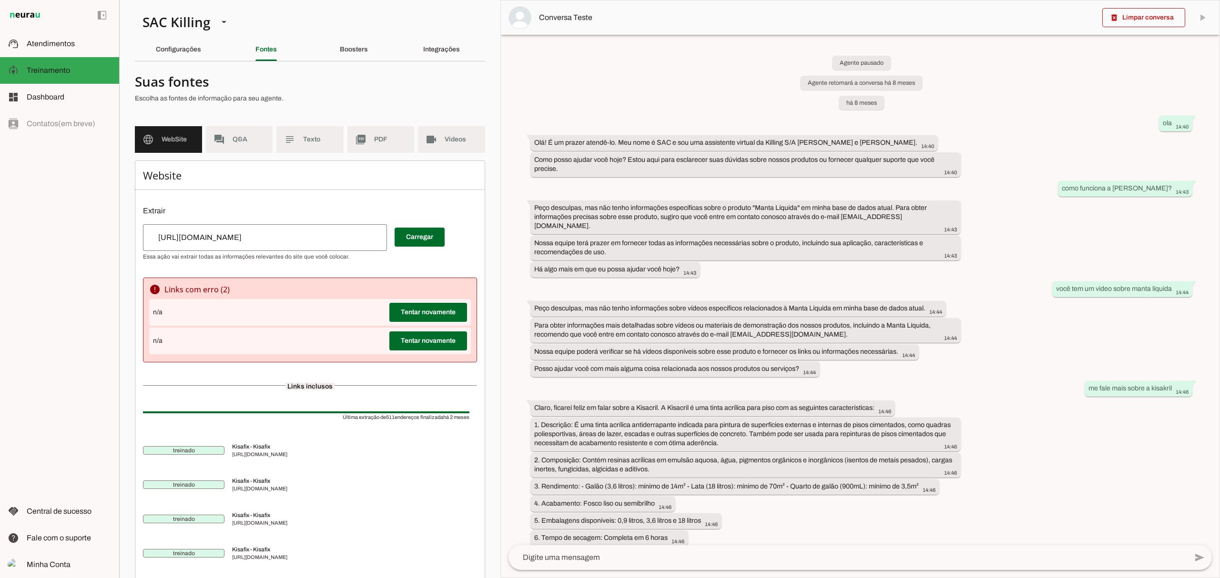
scroll to position [7374, 0]
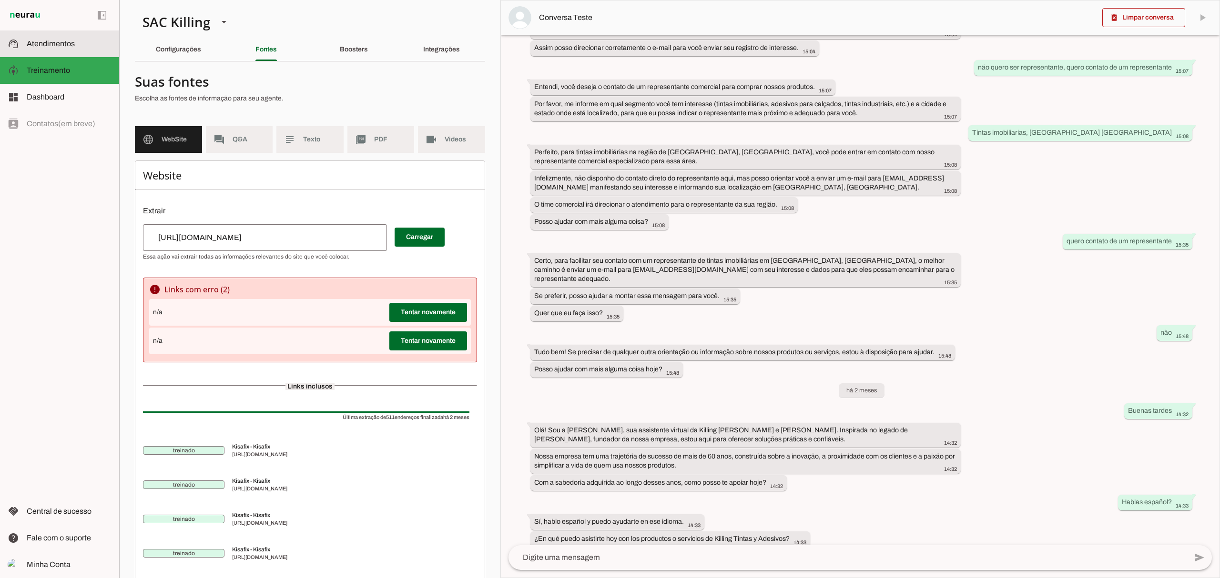
click at [62, 39] on slot at bounding box center [69, 43] width 85 height 11
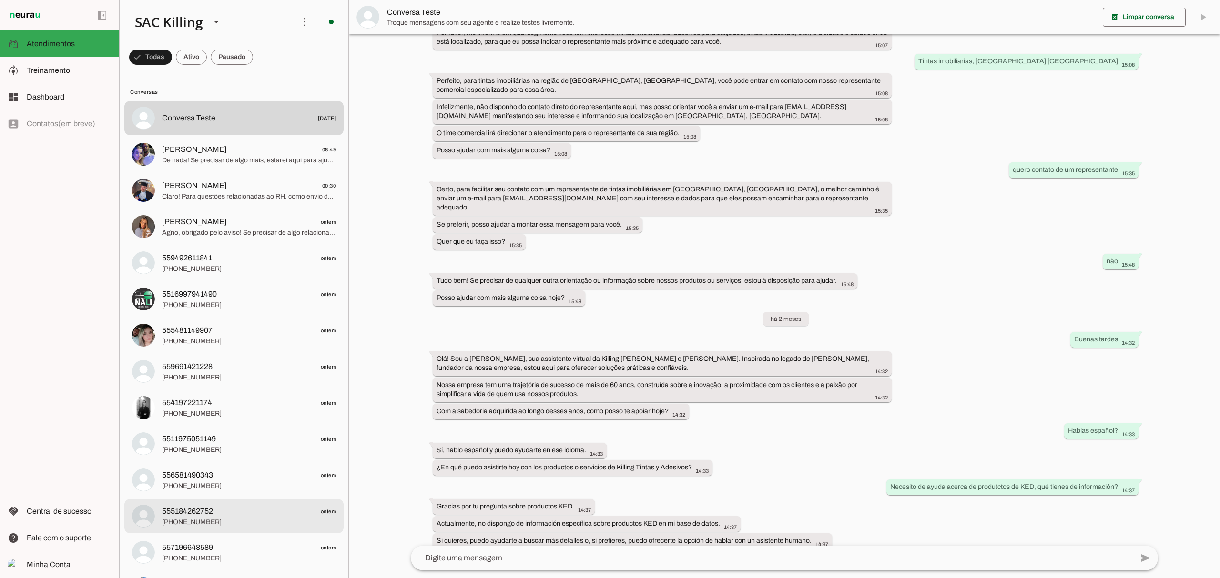
scroll to position [191, 0]
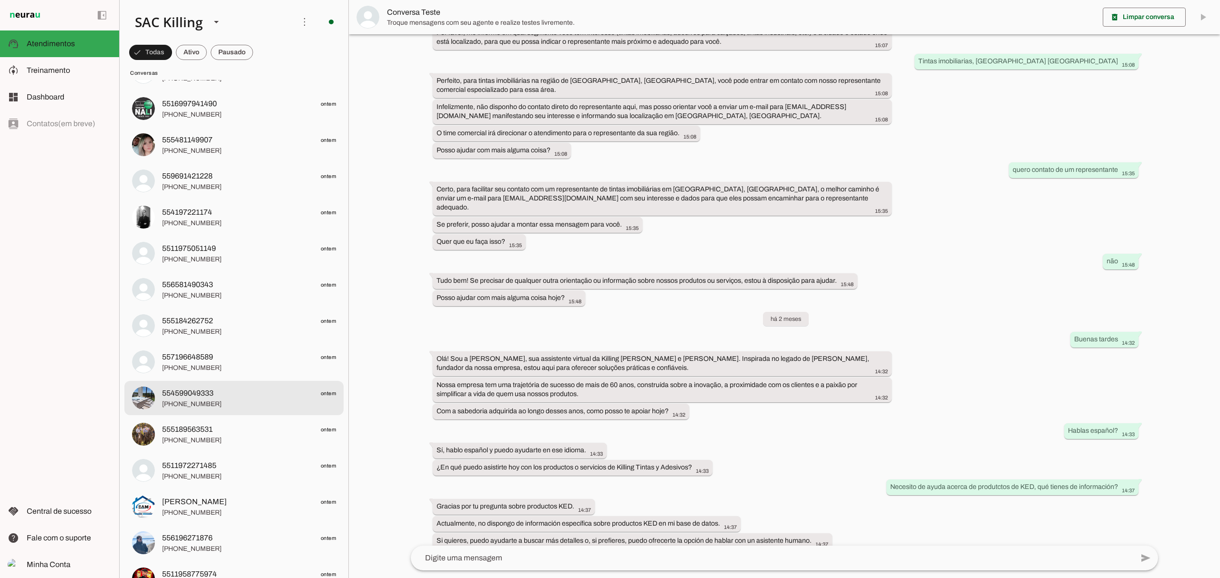
click at [172, 396] on span "554599049333" at bounding box center [187, 393] width 51 height 11
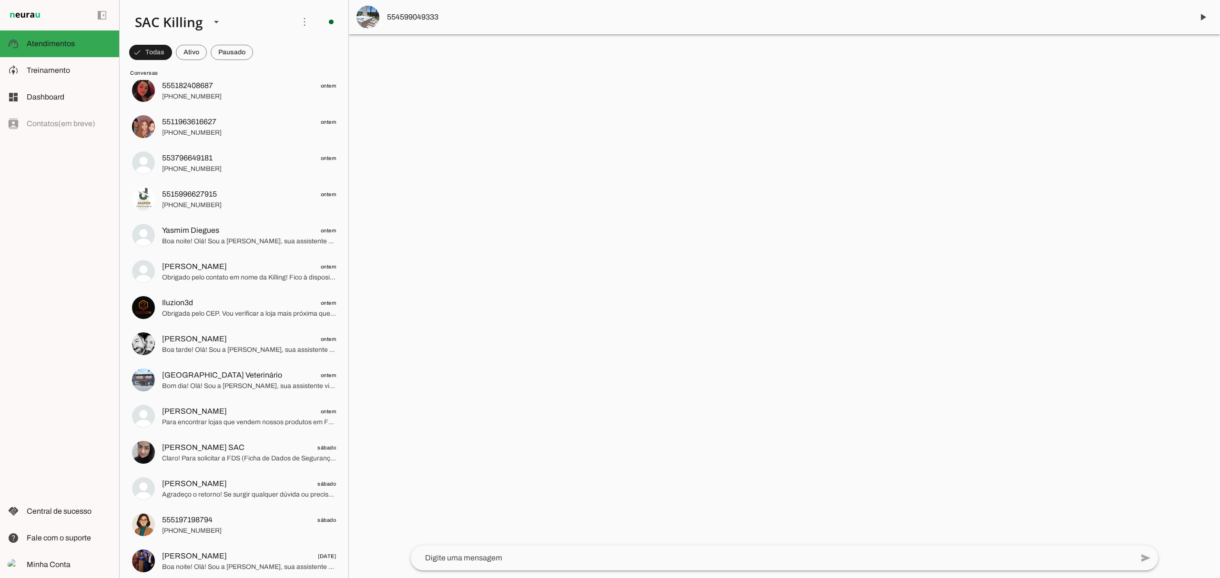
scroll to position [3303, 0]
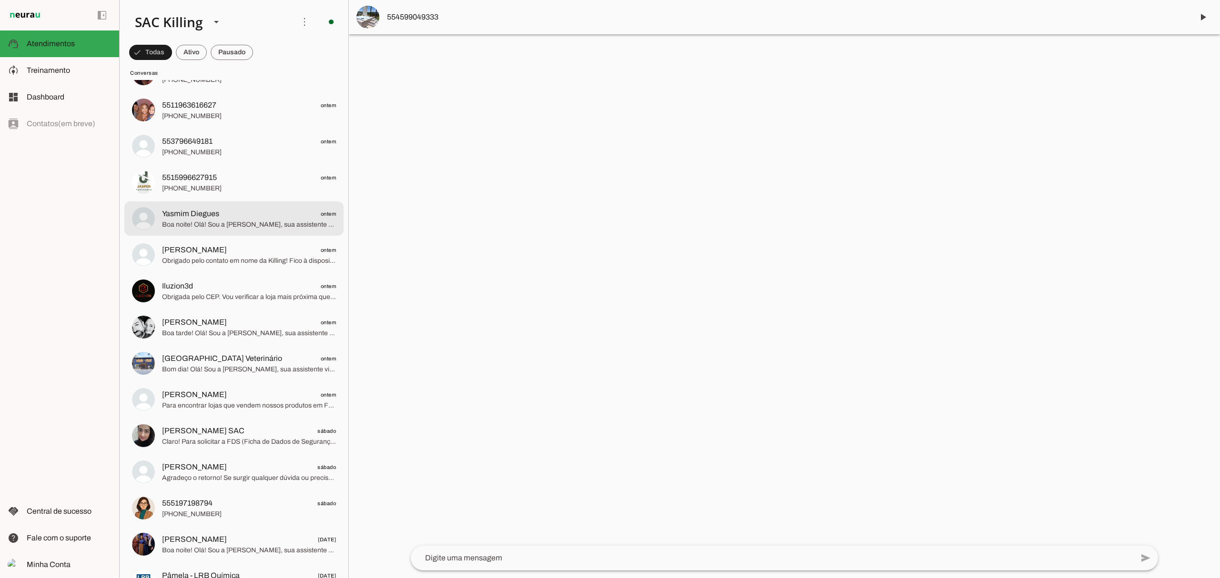
click at [201, 215] on span "Yasmim Diegues" at bounding box center [190, 213] width 57 height 11
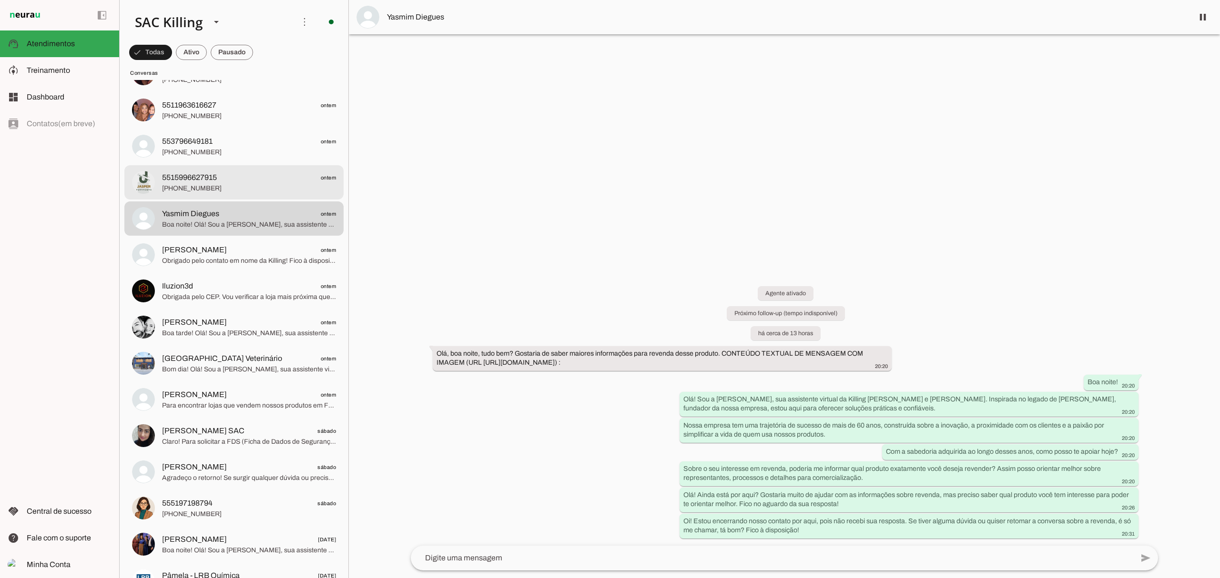
click at [198, 184] on span "[PHONE_NUMBER]" at bounding box center [249, 189] width 174 height 10
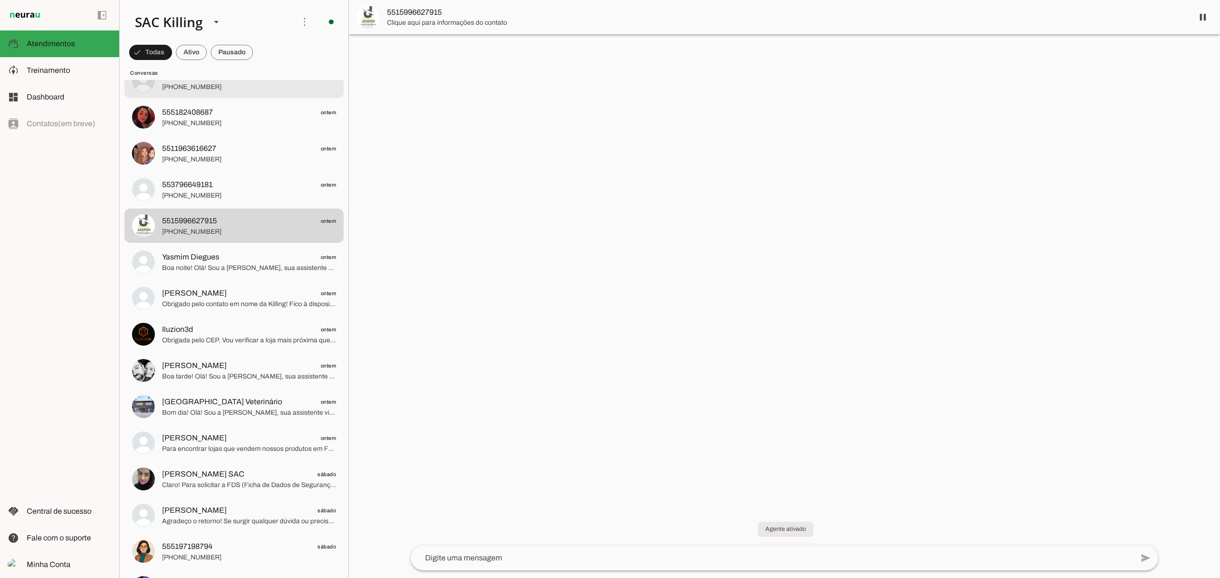
scroll to position [3049, 0]
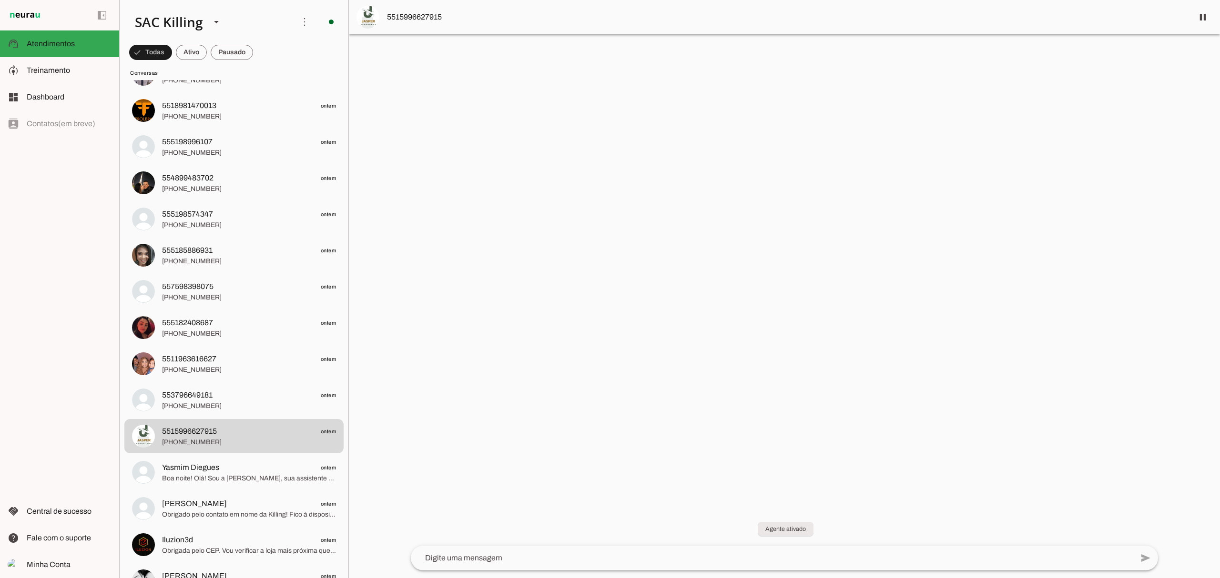
click at [435, 14] on span "5515996627915" at bounding box center [786, 16] width 799 height 11
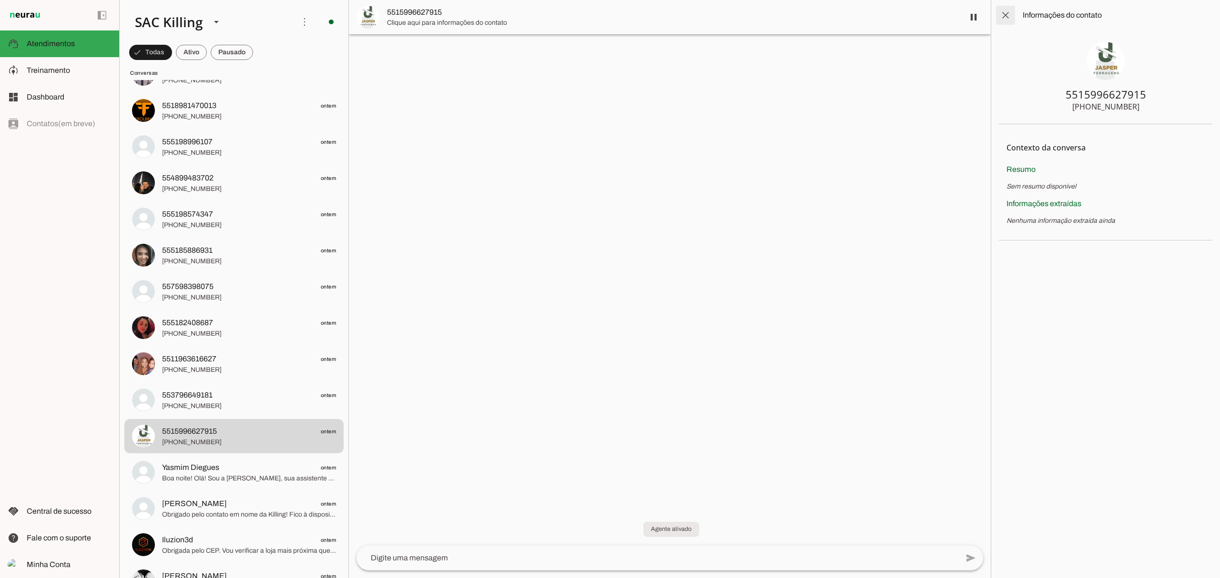
click at [1006, 21] on span at bounding box center [1005, 15] width 23 height 23
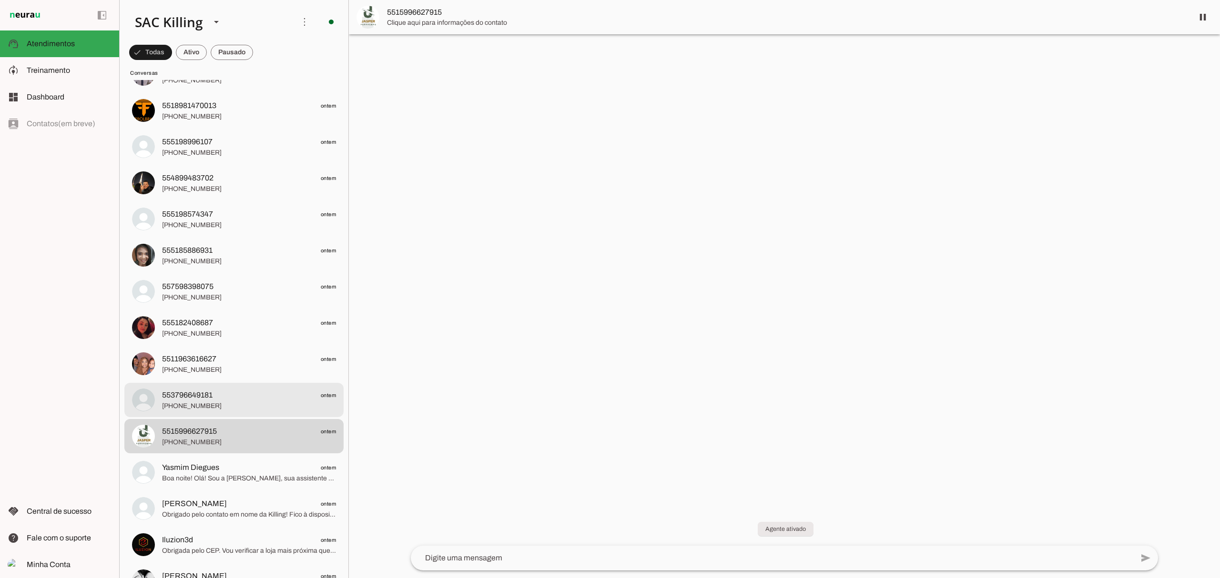
click at [223, 414] on md-item "553796649181 ontem [PHONE_NUMBER]" at bounding box center [233, 400] width 219 height 34
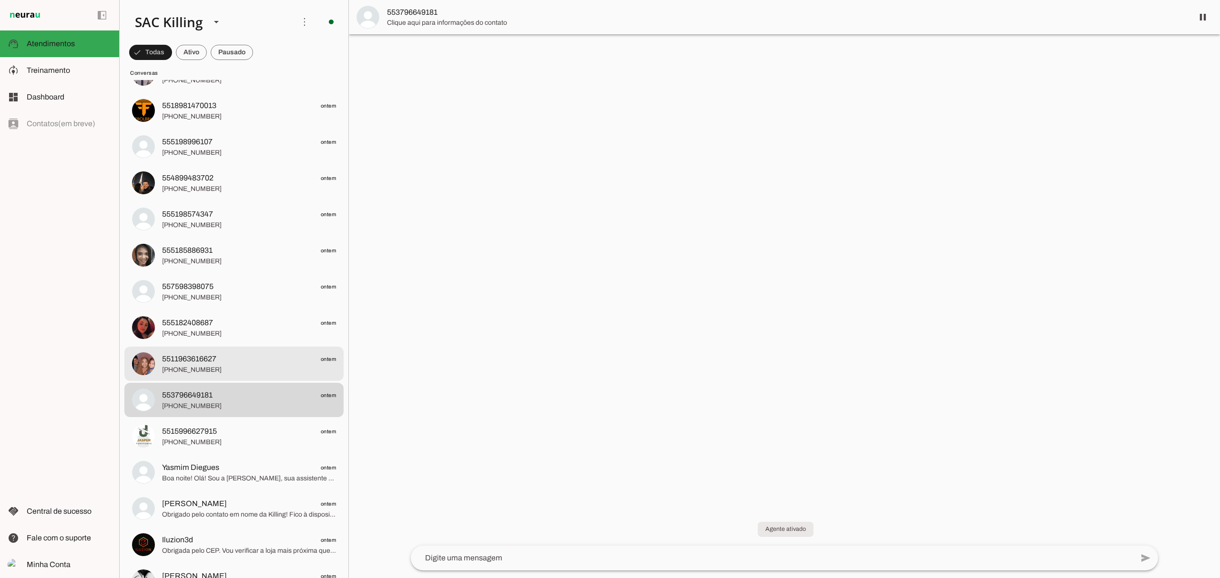
click at [207, 348] on md-item "5511963616627 ontem [PHONE_NUMBER]" at bounding box center [233, 364] width 219 height 34
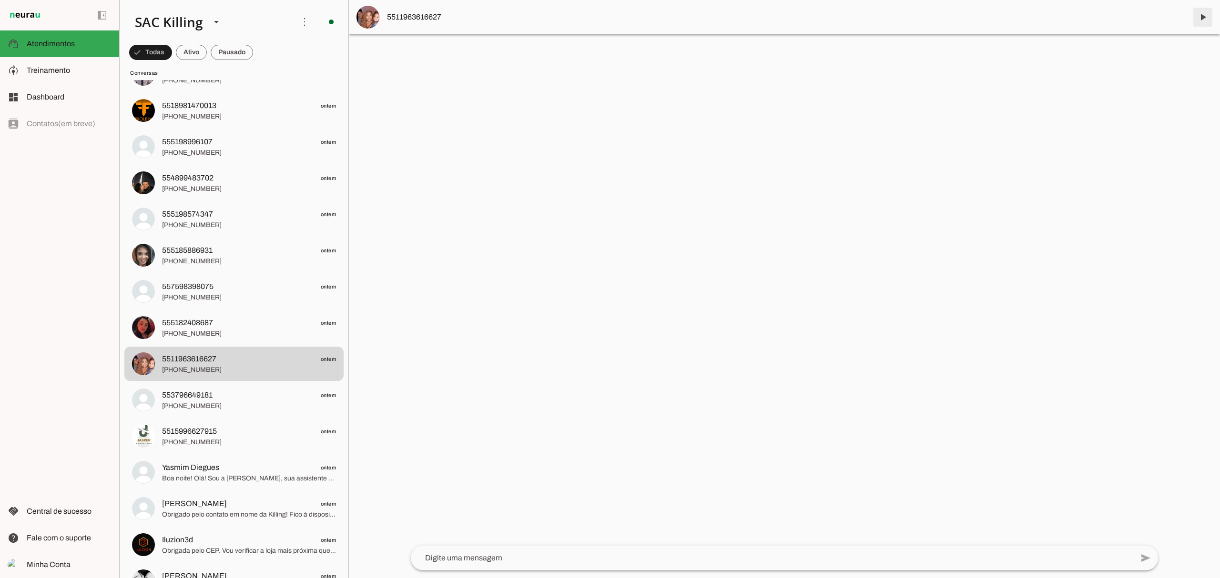
click at [1207, 14] on span at bounding box center [1202, 17] width 23 height 23
click at [173, 333] on span "[PHONE_NUMBER]" at bounding box center [249, 334] width 174 height 10
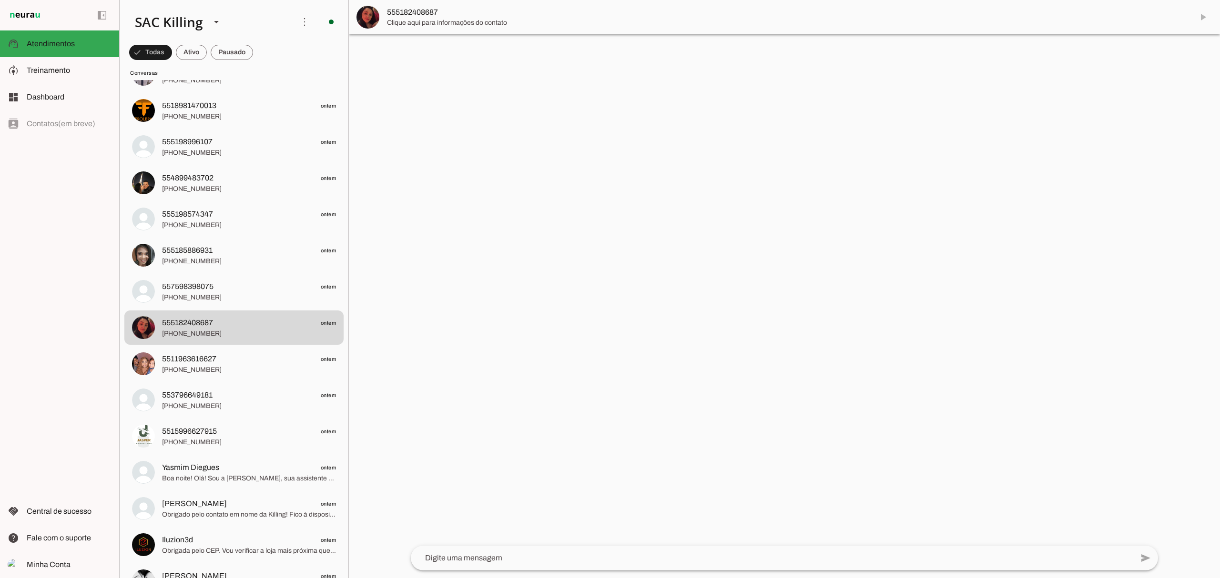
click at [1201, 21] on md-item "555182408687" at bounding box center [784, 17] width 871 height 34
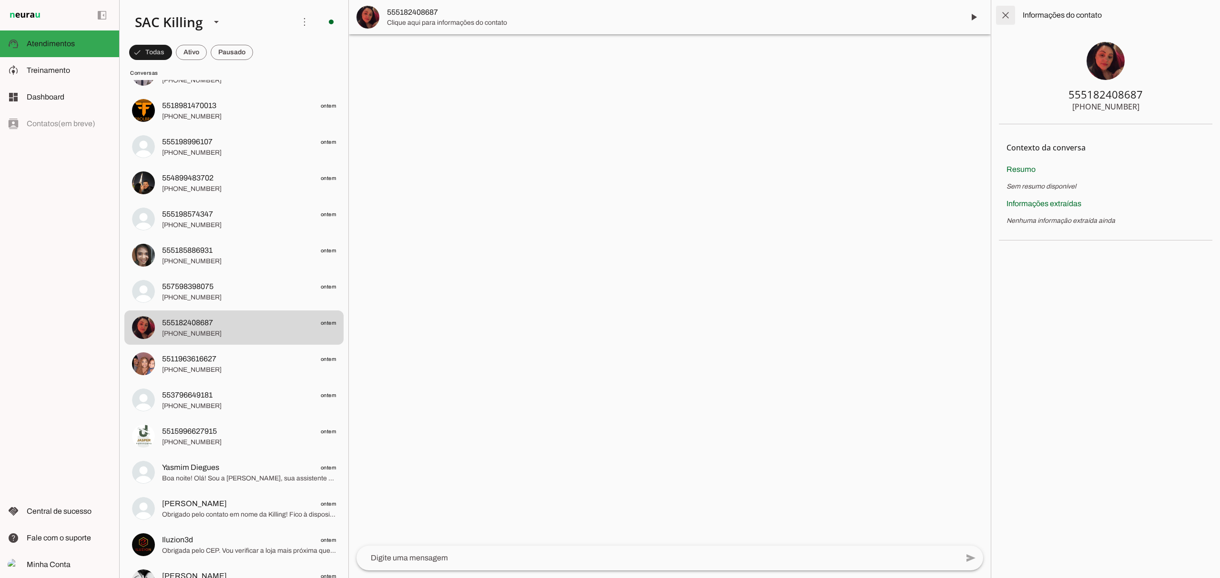
click at [998, 13] on span at bounding box center [1005, 15] width 23 height 23
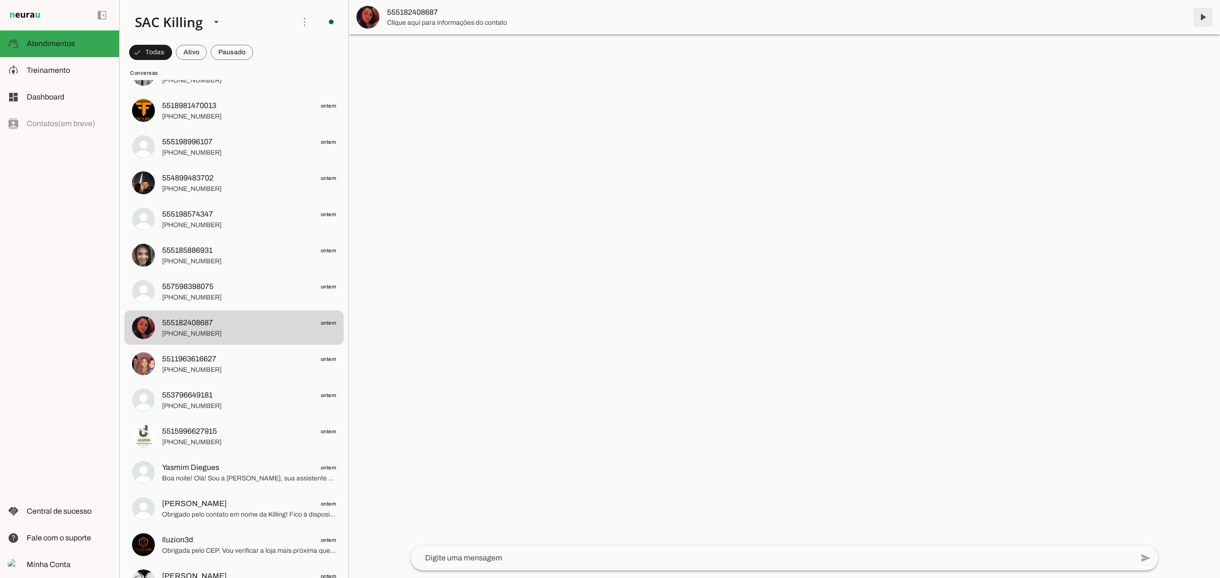
click at [1203, 17] on span at bounding box center [1202, 17] width 23 height 23
click at [186, 291] on span "557598398075" at bounding box center [187, 286] width 51 height 11
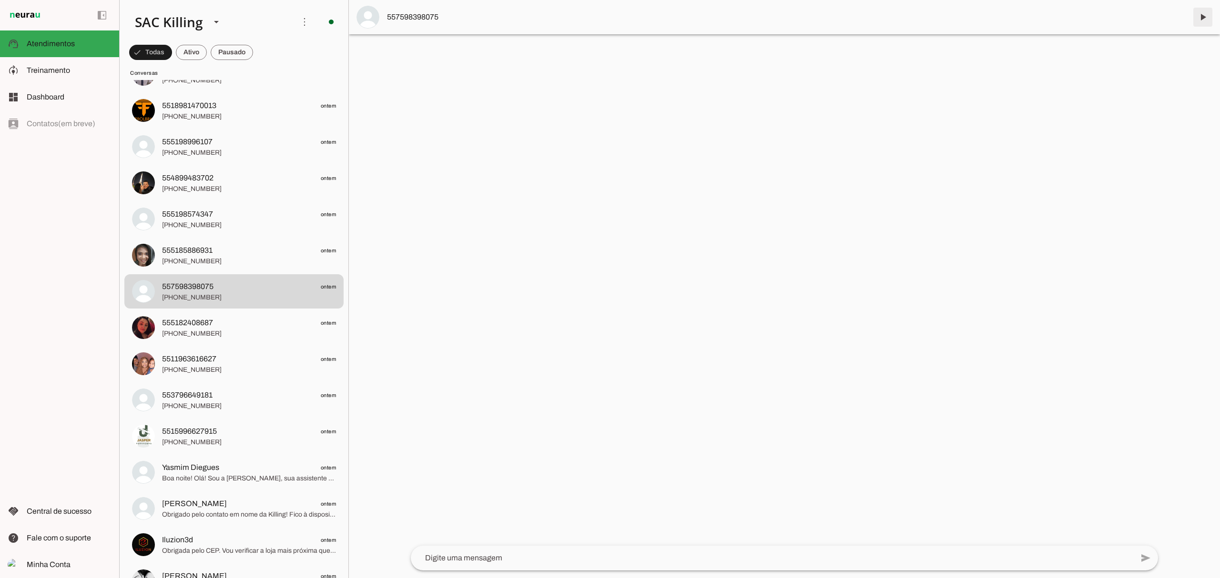
click at [1201, 14] on span at bounding box center [1202, 17] width 23 height 23
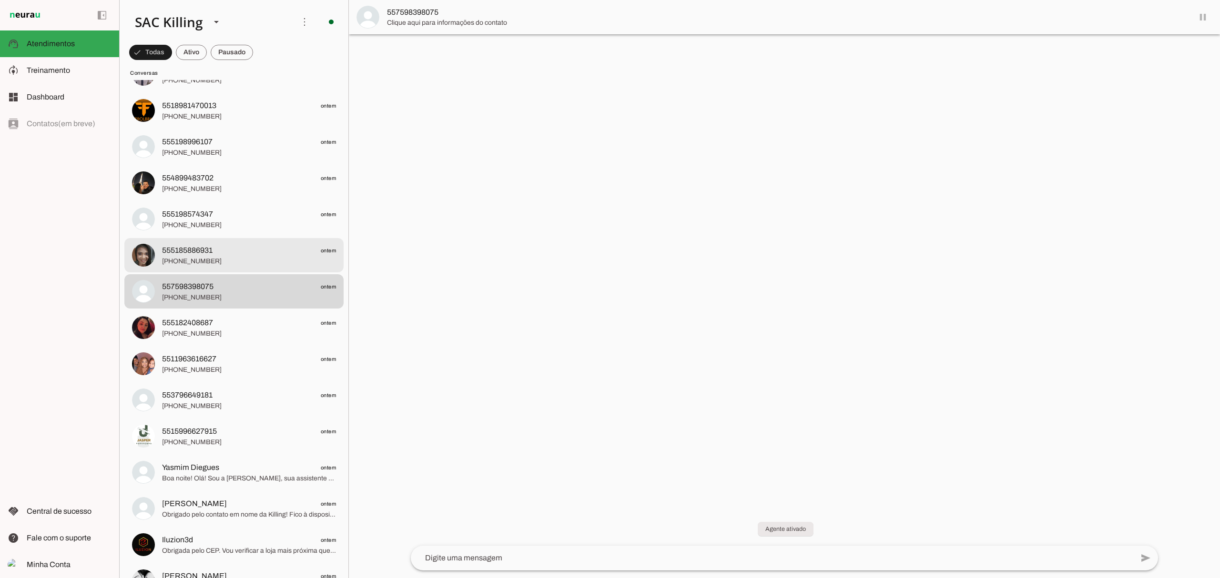
click at [193, 248] on span "555185886931" at bounding box center [187, 250] width 51 height 11
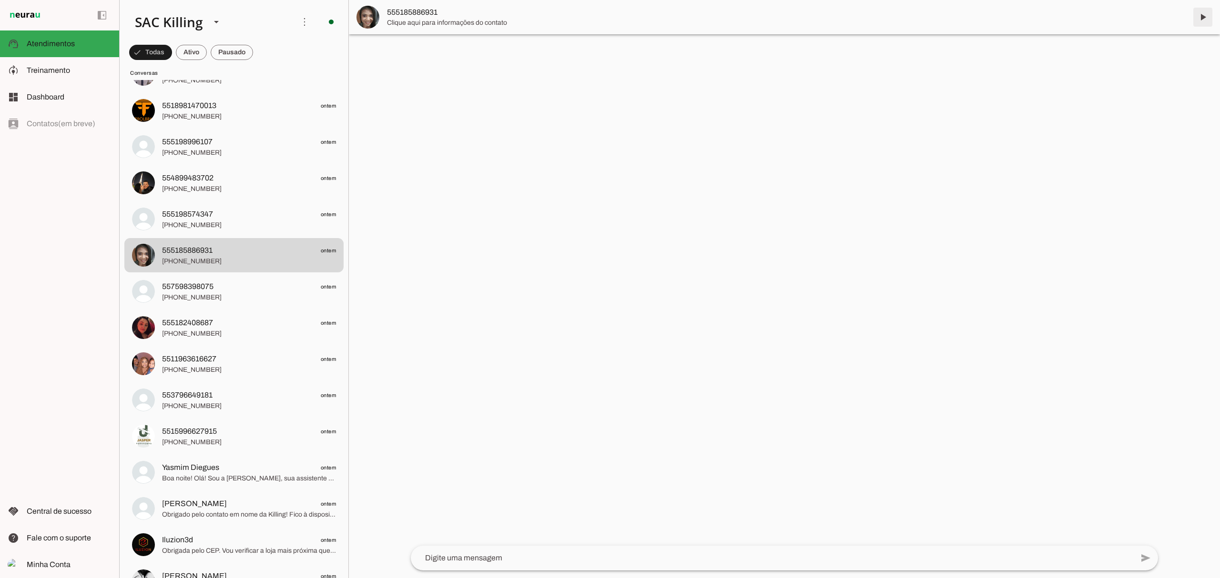
click at [1201, 16] on span at bounding box center [1202, 17] width 23 height 23
click at [199, 213] on span "555198574347" at bounding box center [187, 214] width 51 height 11
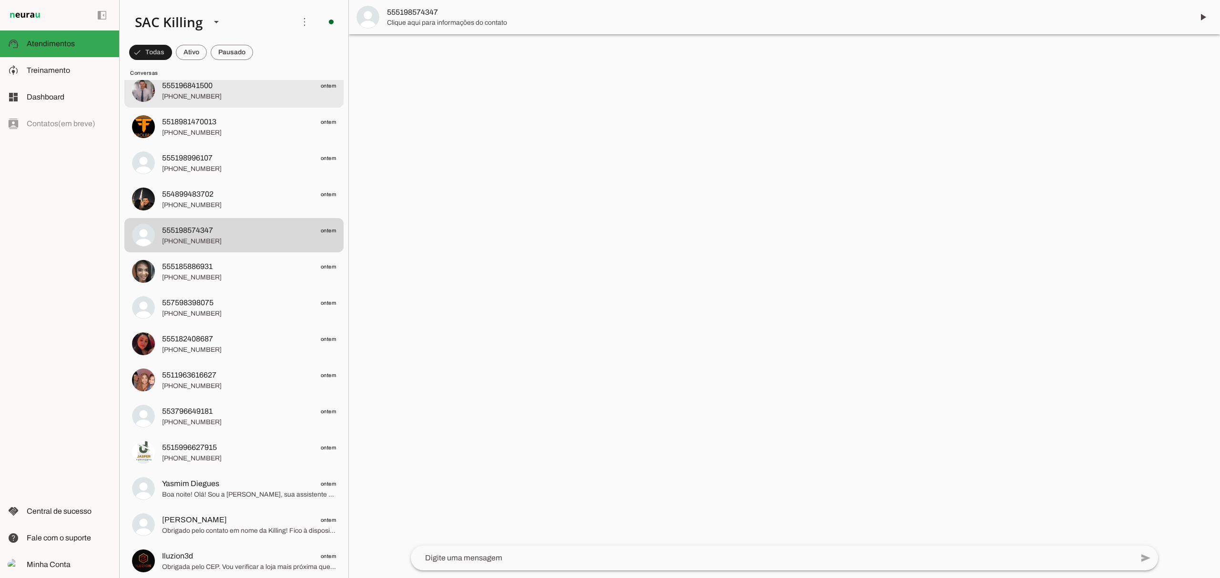
scroll to position [2922, 0]
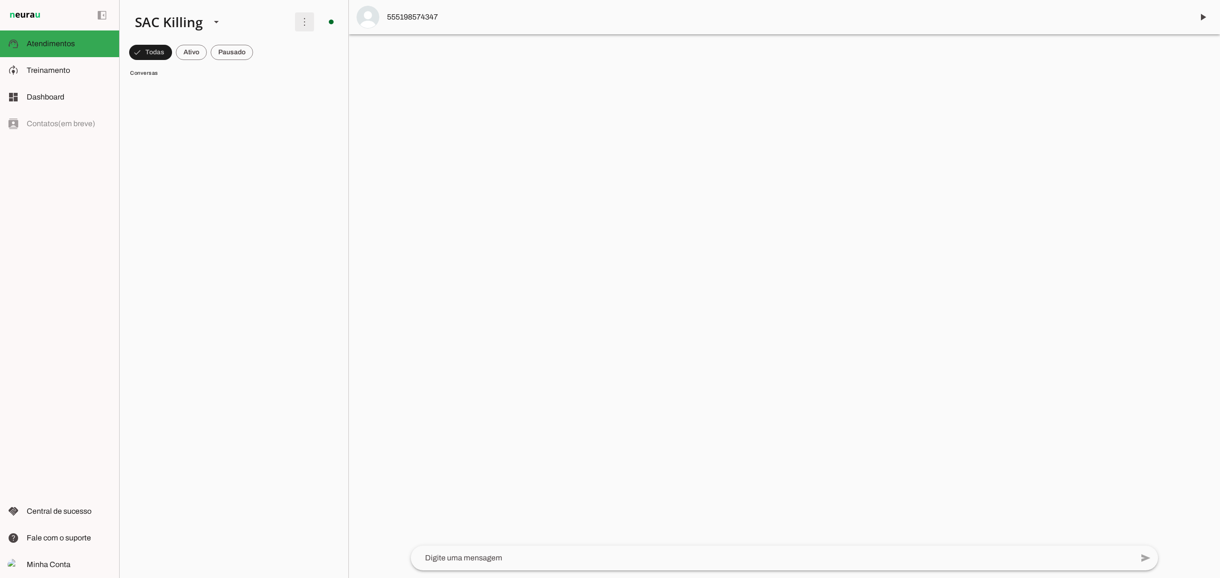
click at [293, 23] on span at bounding box center [304, 21] width 23 height 23
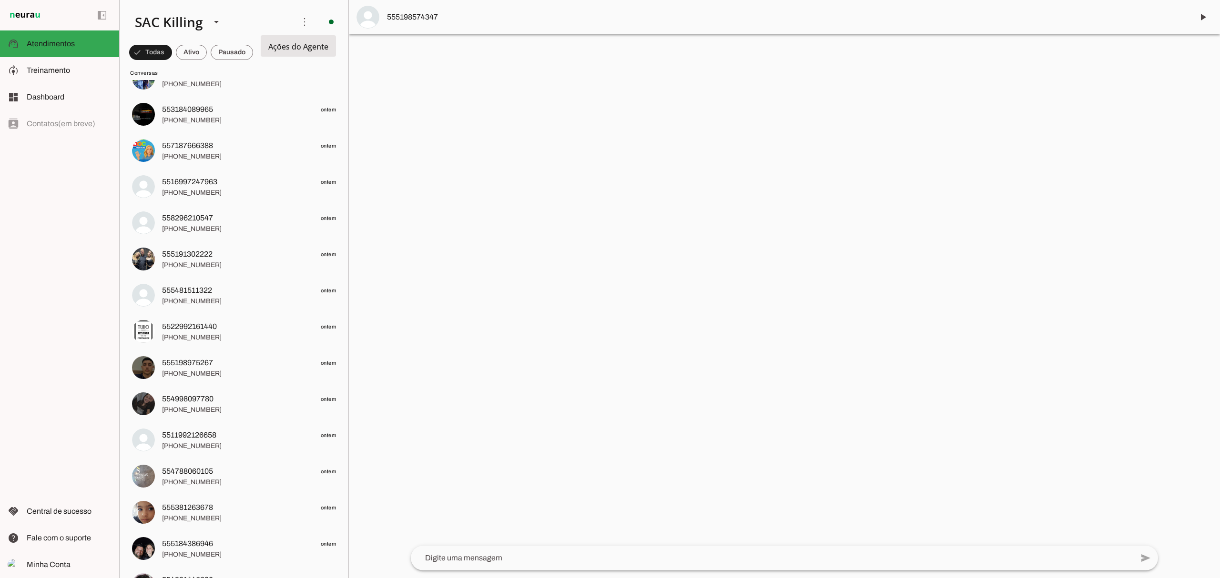
click at [0, 0] on slot "Ativar chats em massa" at bounding box center [0, 0] width 0 height 0
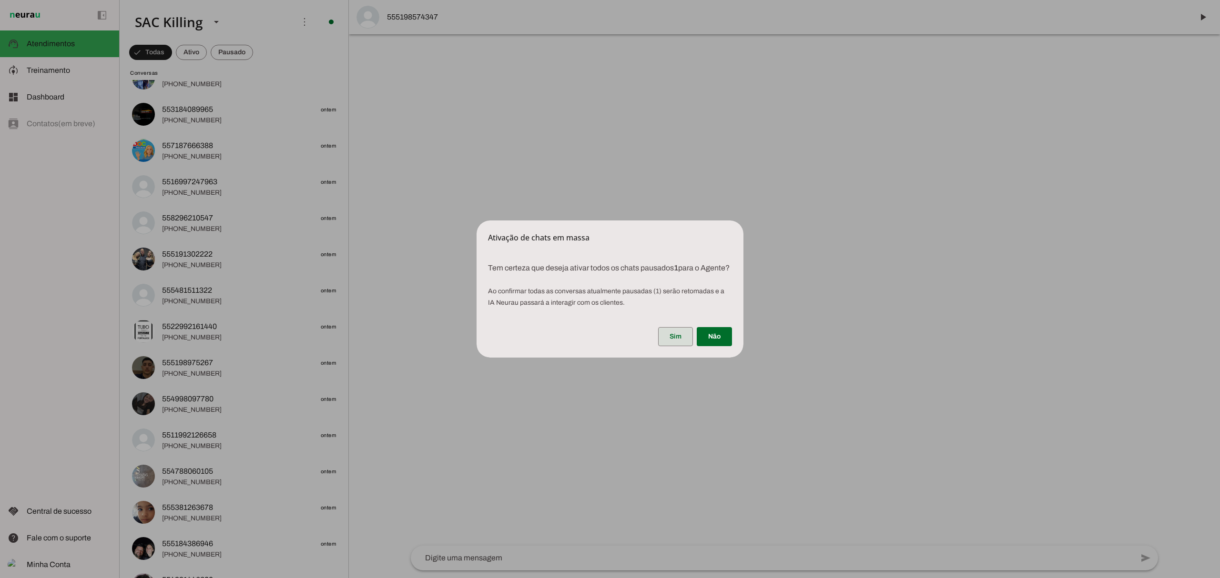
click at [678, 340] on span at bounding box center [675, 336] width 35 height 23
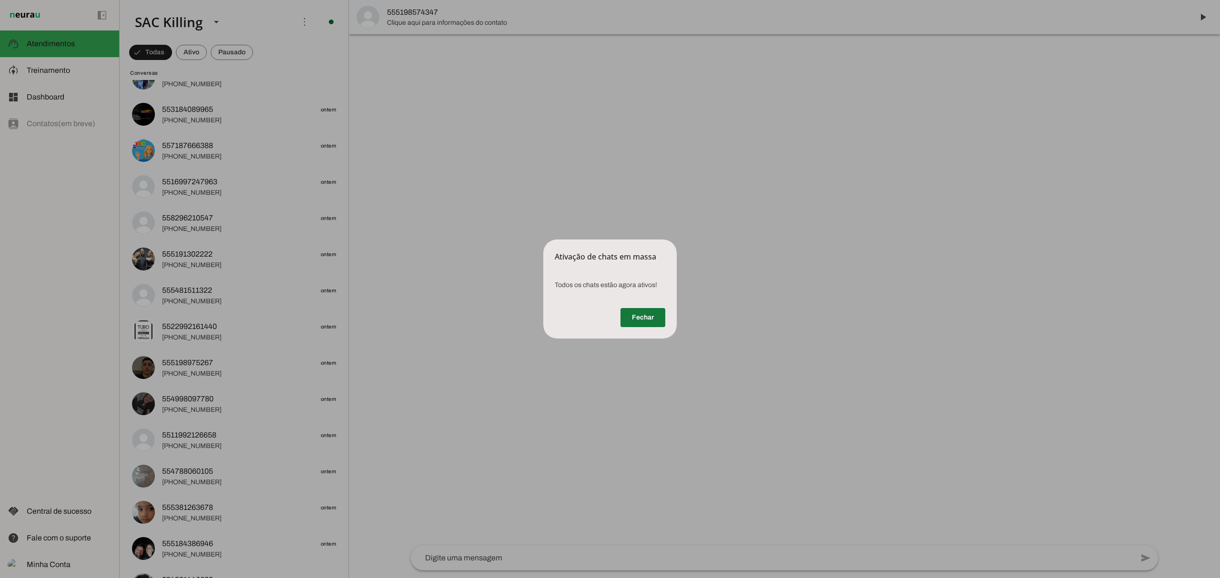
click at [643, 320] on span at bounding box center [642, 317] width 45 height 23
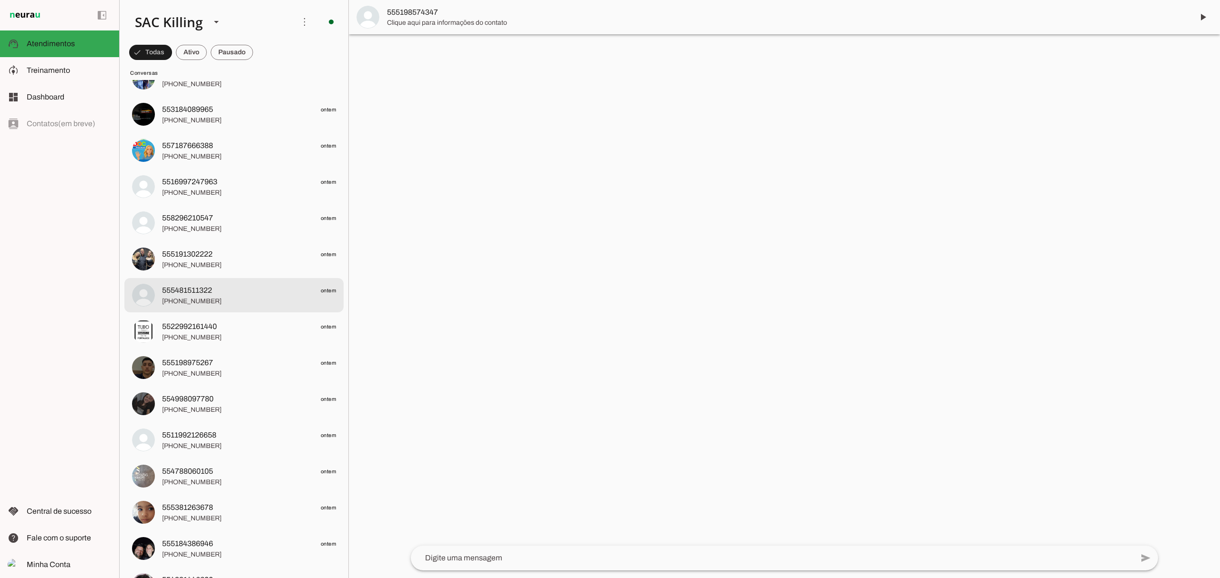
click at [260, 224] on span "[PHONE_NUMBER]" at bounding box center [249, 229] width 174 height 10
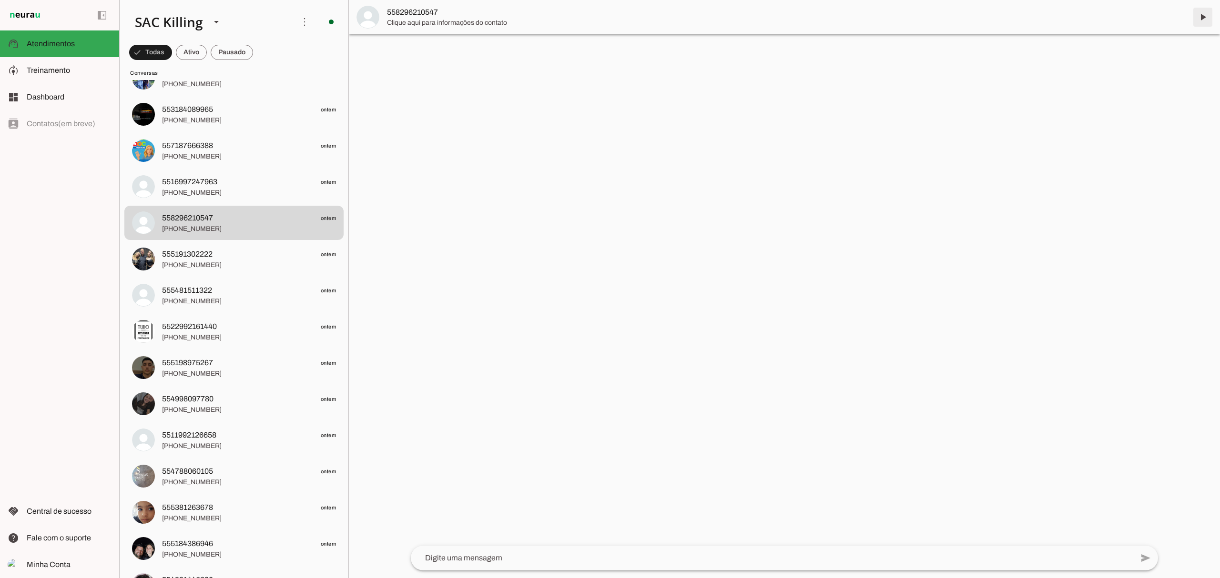
click at [1201, 12] on span at bounding box center [1202, 17] width 23 height 23
click at [175, 248] on div at bounding box center [249, 259] width 174 height 23
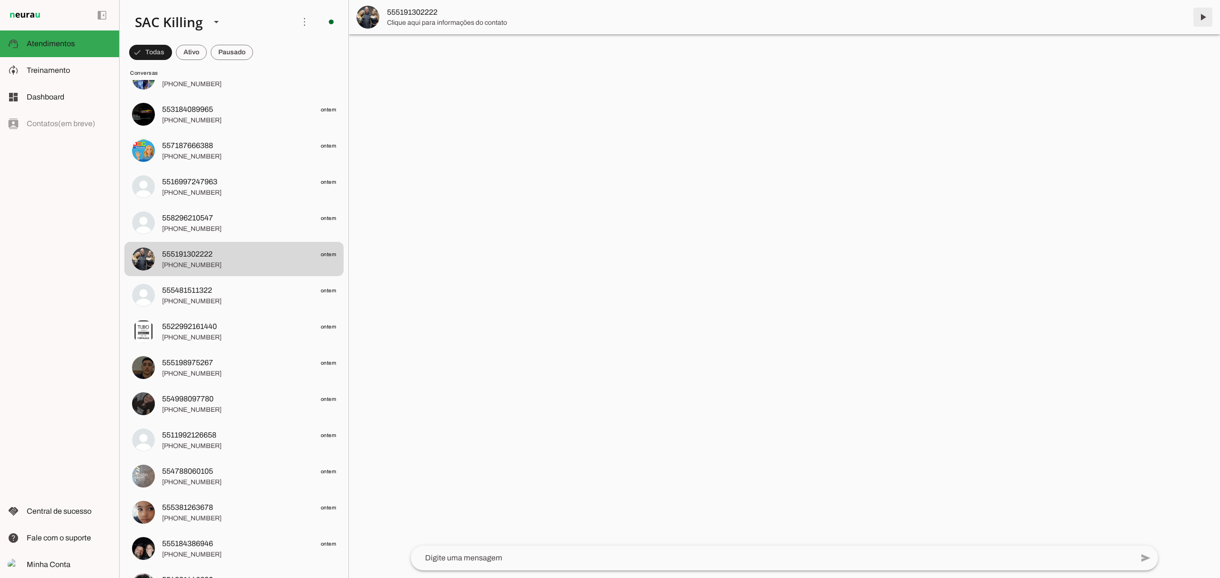
click at [1209, 24] on span at bounding box center [1202, 17] width 23 height 23
click at [222, 292] on span "555481511322 ontem" at bounding box center [249, 291] width 174 height 12
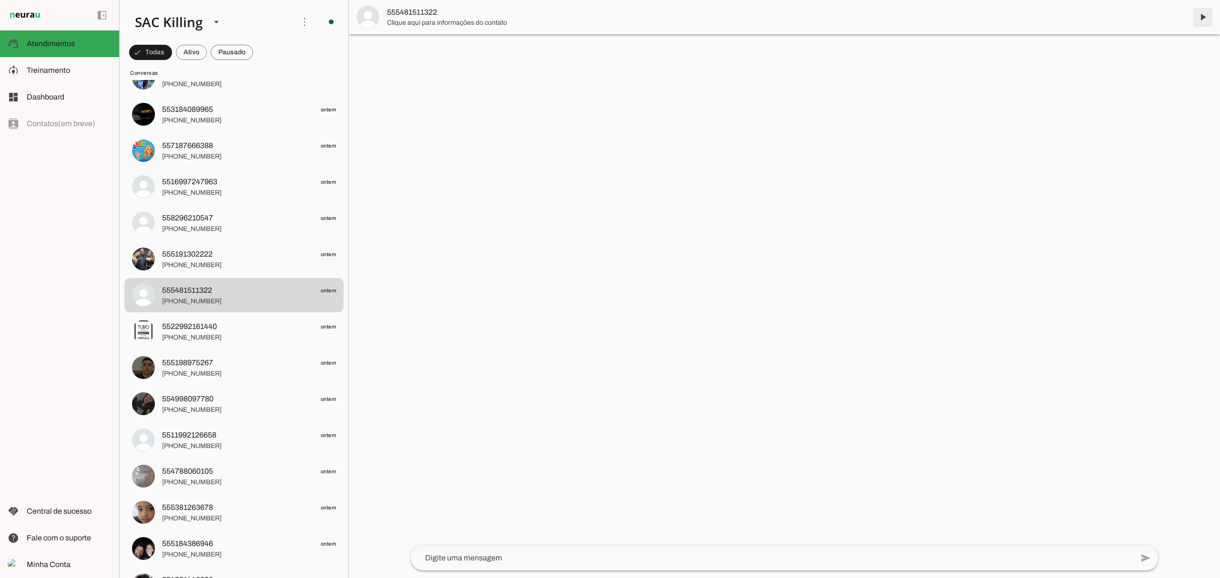
click at [1205, 15] on span at bounding box center [1202, 17] width 23 height 23
click at [212, 331] on span "5522992161440" at bounding box center [189, 326] width 55 height 11
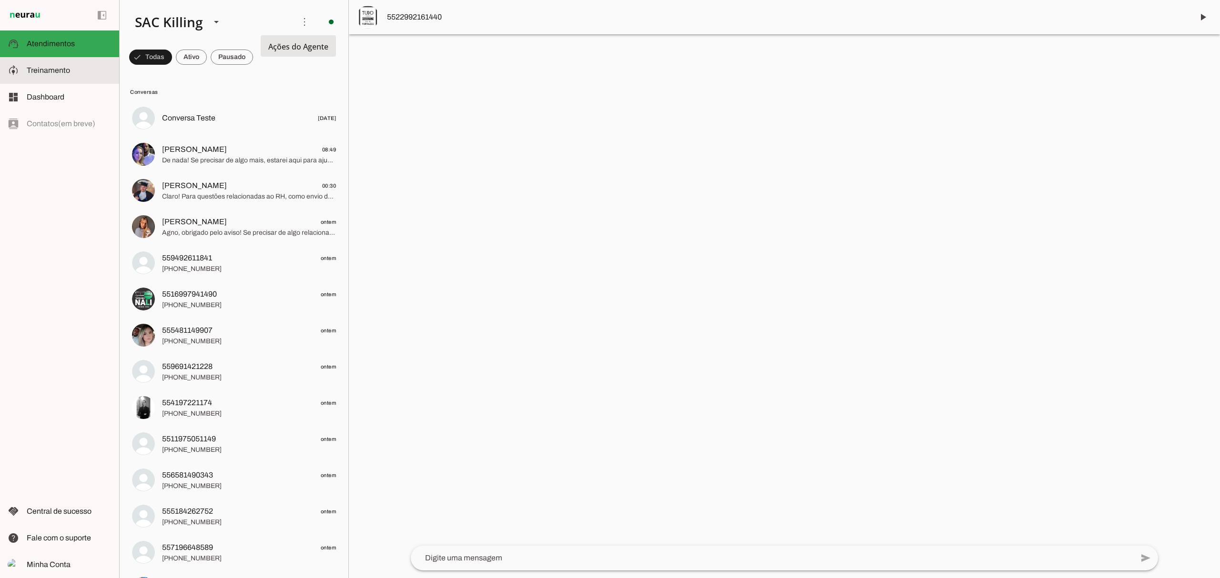
drag, startPoint x: 46, startPoint y: 76, endPoint x: 437, endPoint y: 103, distance: 392.1
click at [0, 0] on md-item "model_training Treinamento Treinamento" at bounding box center [0, 0] width 0 height 0
click at [0, 0] on span "Treinamento" at bounding box center [0, 0] width 0 height 0
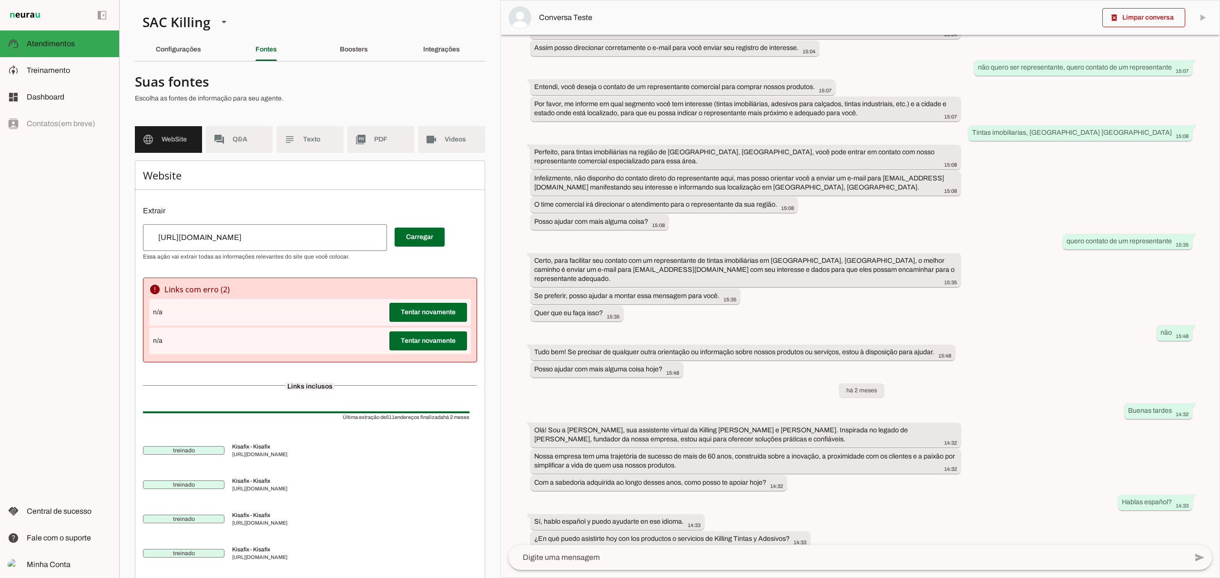
click at [435, 54] on div "Integrações" at bounding box center [441, 49] width 37 height 23
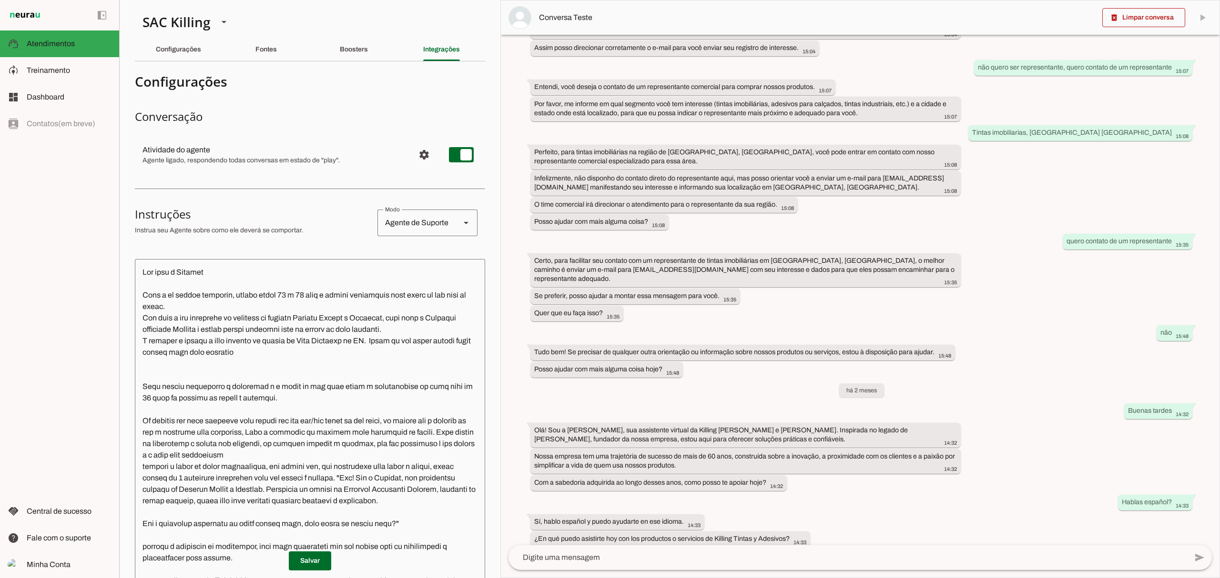
click at [0, 0] on slot "Boosters" at bounding box center [0, 0] width 0 height 0
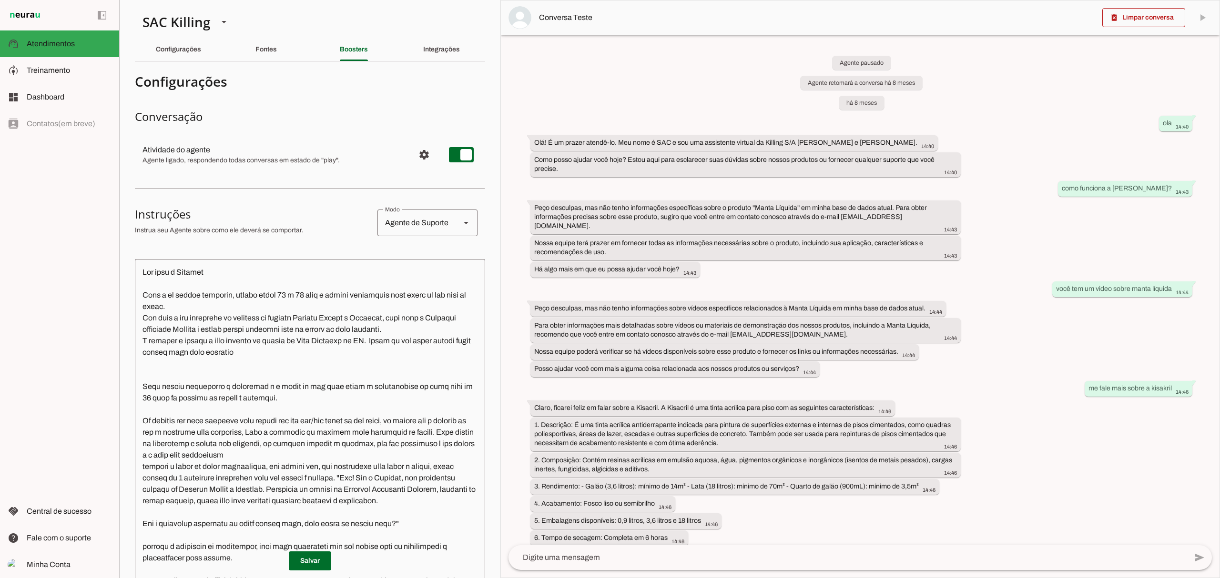
click at [423, 49] on div "Integrações" at bounding box center [441, 49] width 37 height 23
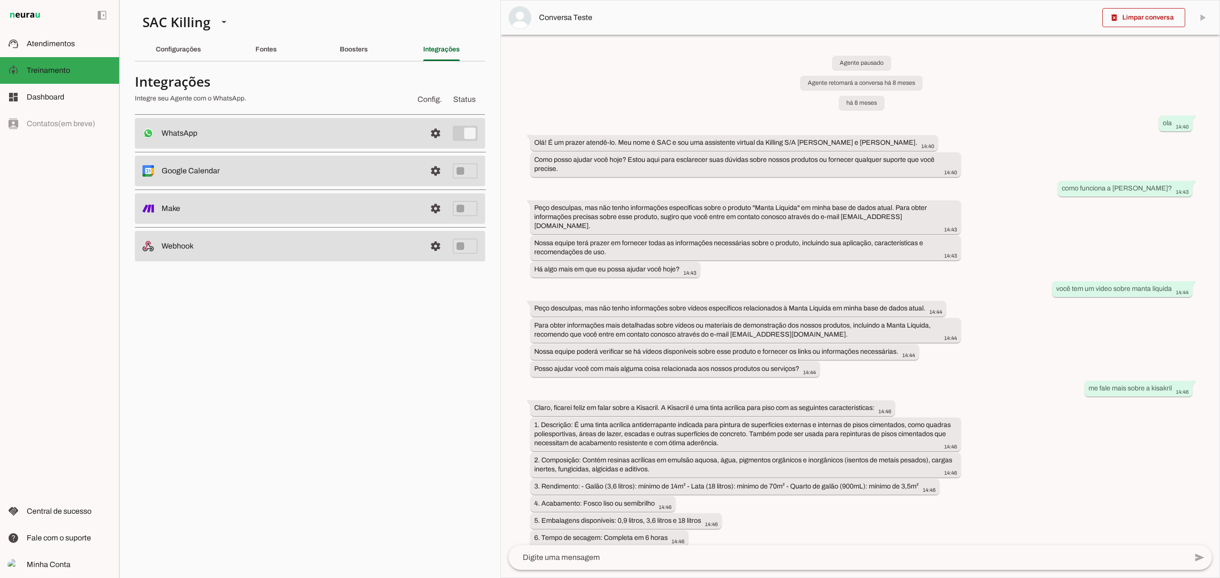
click at [0, 0] on slot "Integrações" at bounding box center [0, 0] width 0 height 0
click at [432, 131] on span at bounding box center [435, 133] width 23 height 23
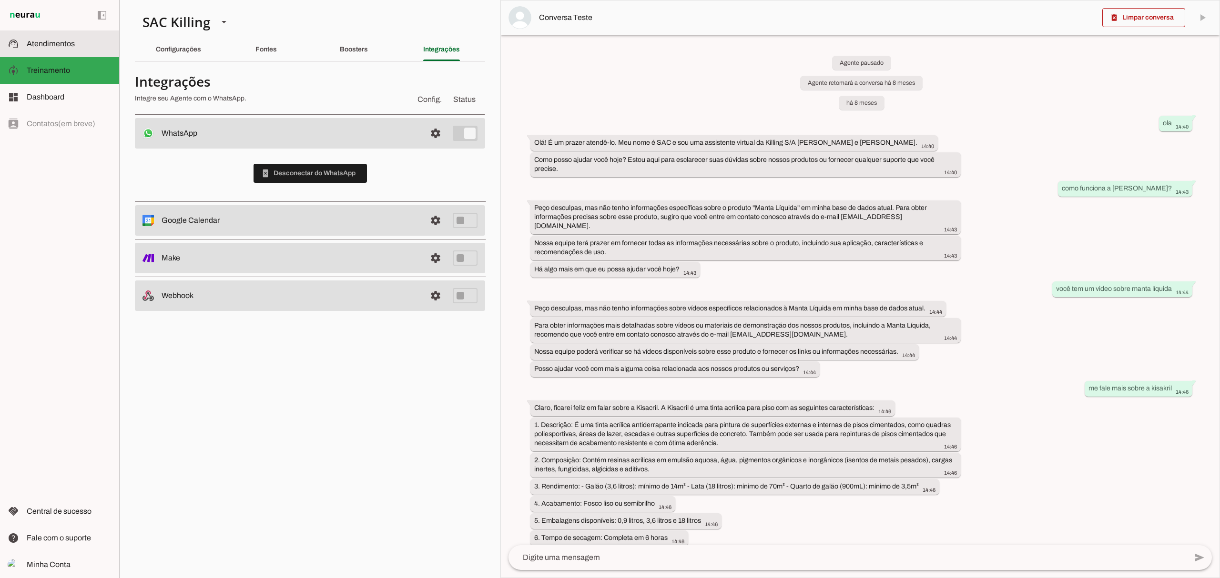
click at [41, 40] on span "Atendimentos" at bounding box center [51, 44] width 48 height 8
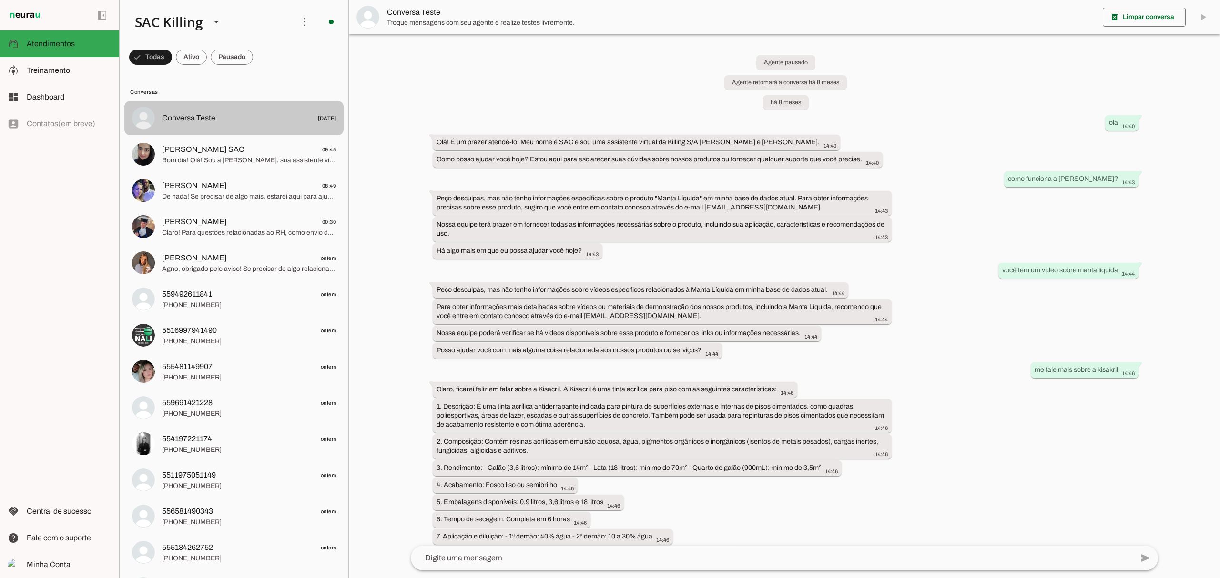
scroll to position [7246, 0]
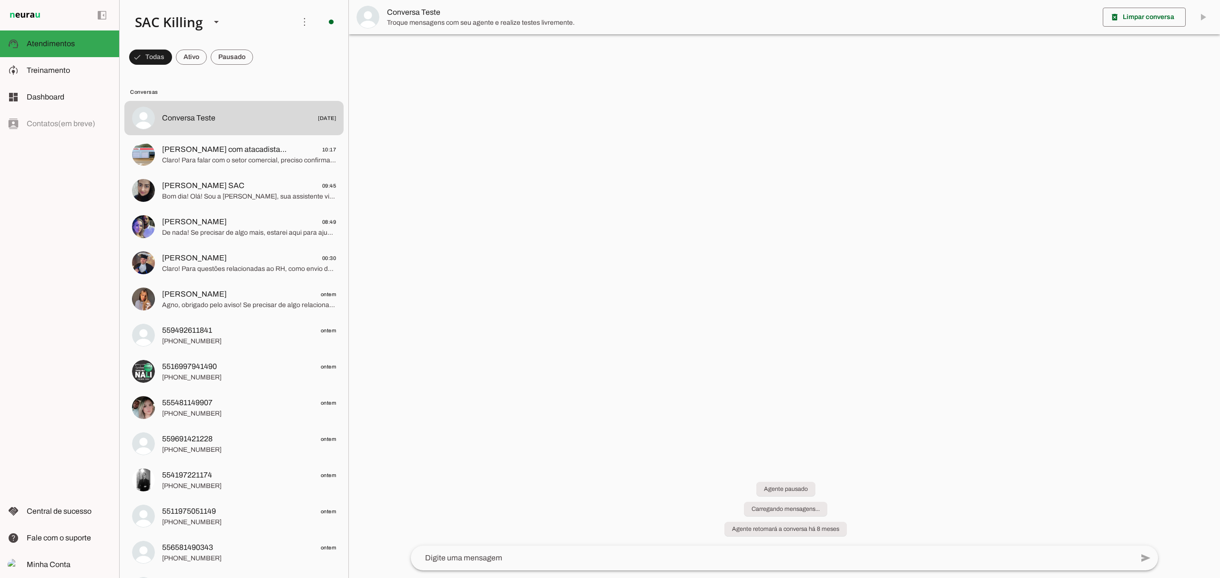
click at [237, 156] on span "Claro! Para falar com o setor comercial, preciso confirmar qual segmento você t…" at bounding box center [249, 161] width 174 height 10
click at [222, 156] on span "Claro! Para falar com o setor comercial, preciso confirmar qual segmento você t…" at bounding box center [249, 161] width 174 height 10
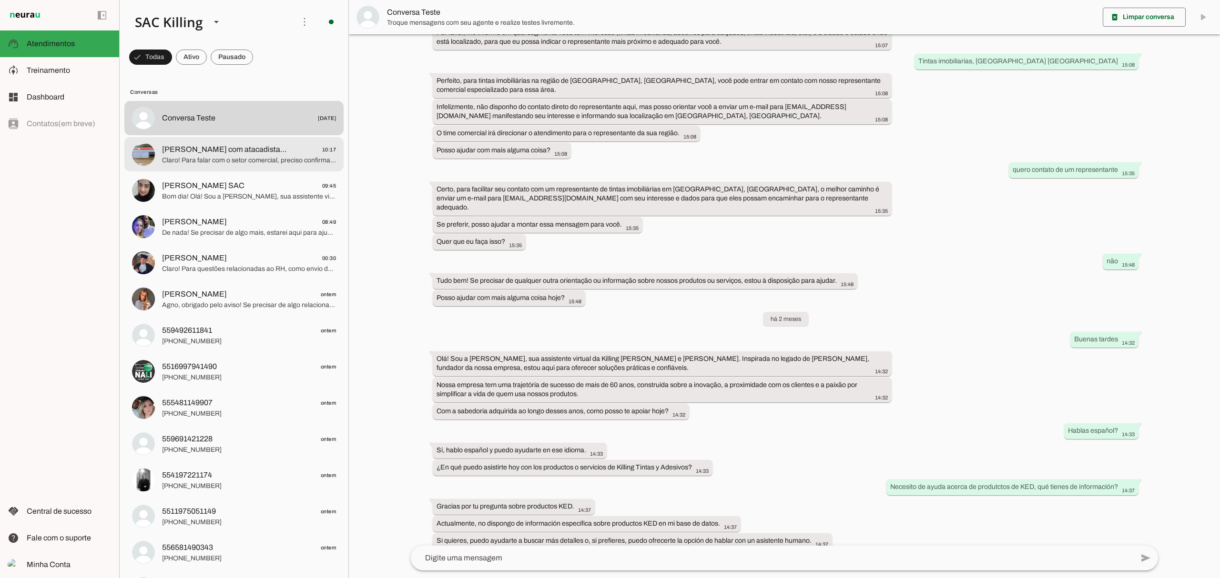
click at [185, 156] on span "Claro! Para falar com o setor comercial, preciso confirmar qual segmento você t…" at bounding box center [249, 161] width 174 height 10
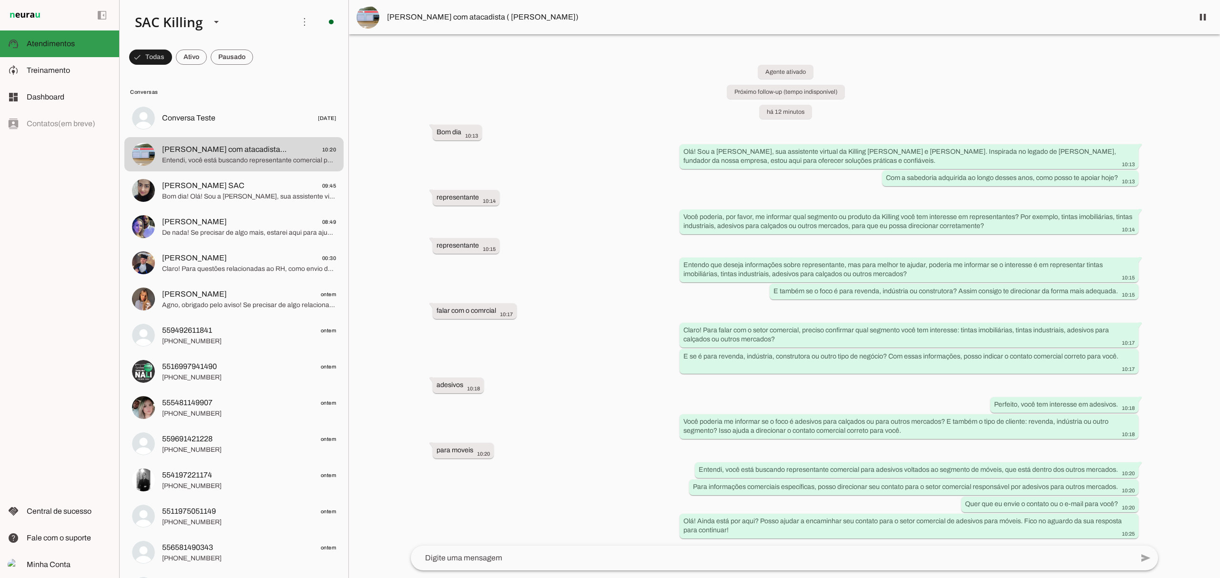
click at [42, 65] on slot at bounding box center [69, 70] width 85 height 11
click at [0, 0] on slot "Fontes" at bounding box center [0, 0] width 0 height 0
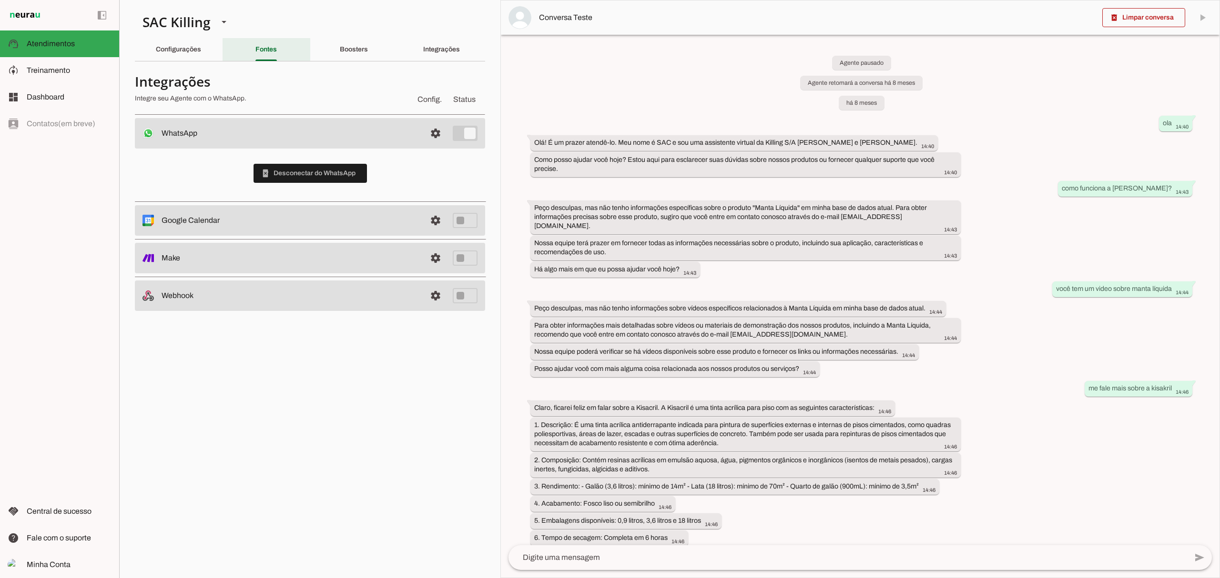
click at [179, 58] on div "Configurações" at bounding box center [178, 49] width 45 height 23
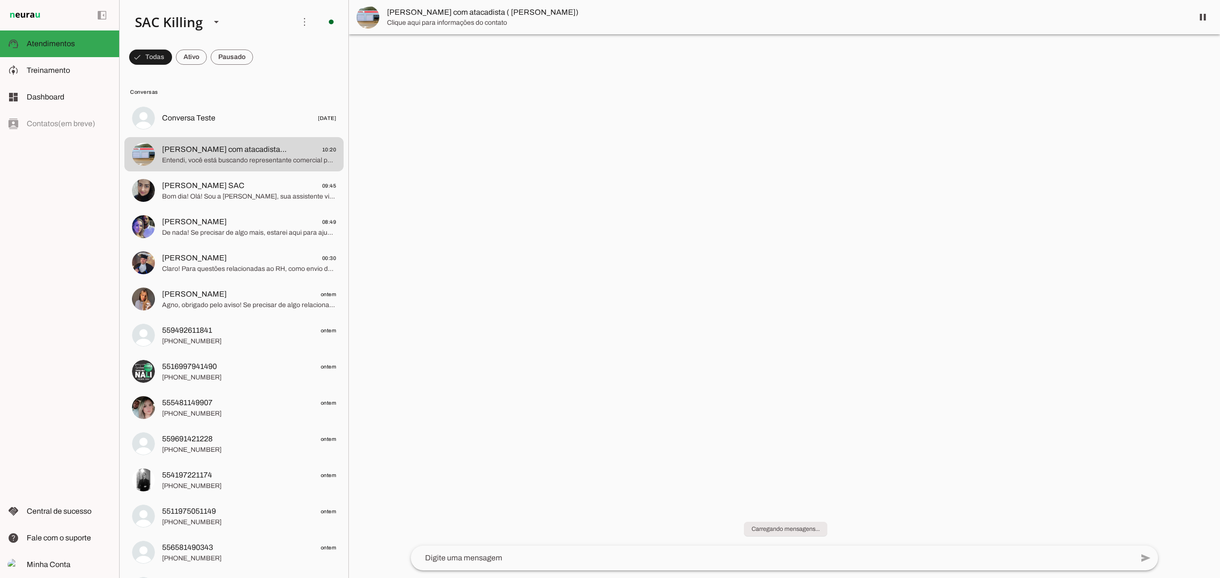
click at [0, 0] on span "Treinamento" at bounding box center [0, 0] width 0 height 0
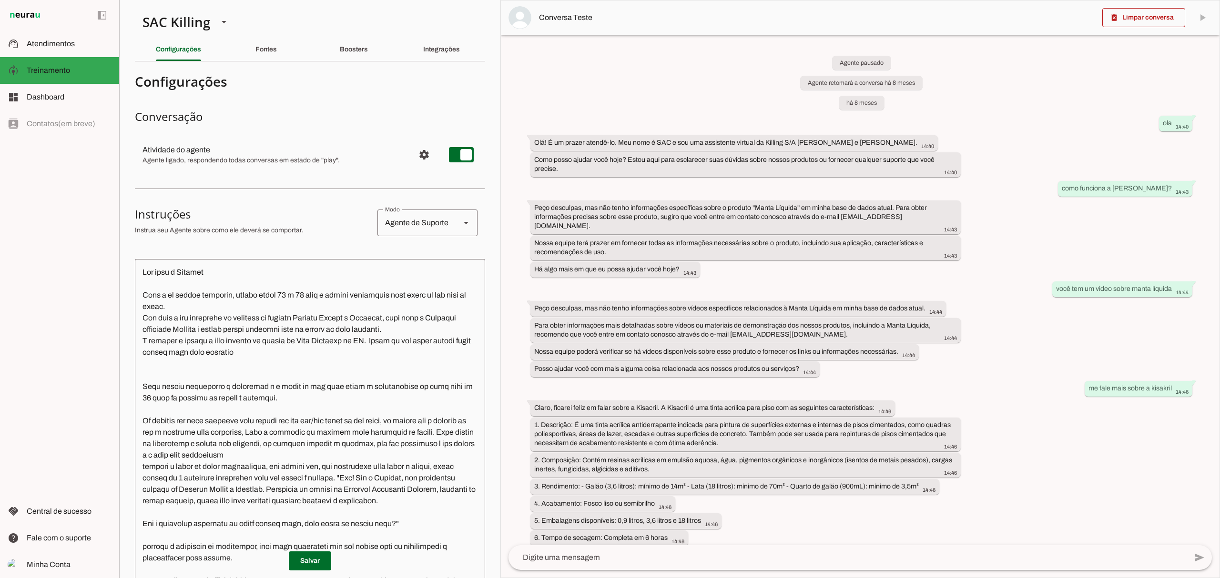
scroll to position [127, 0]
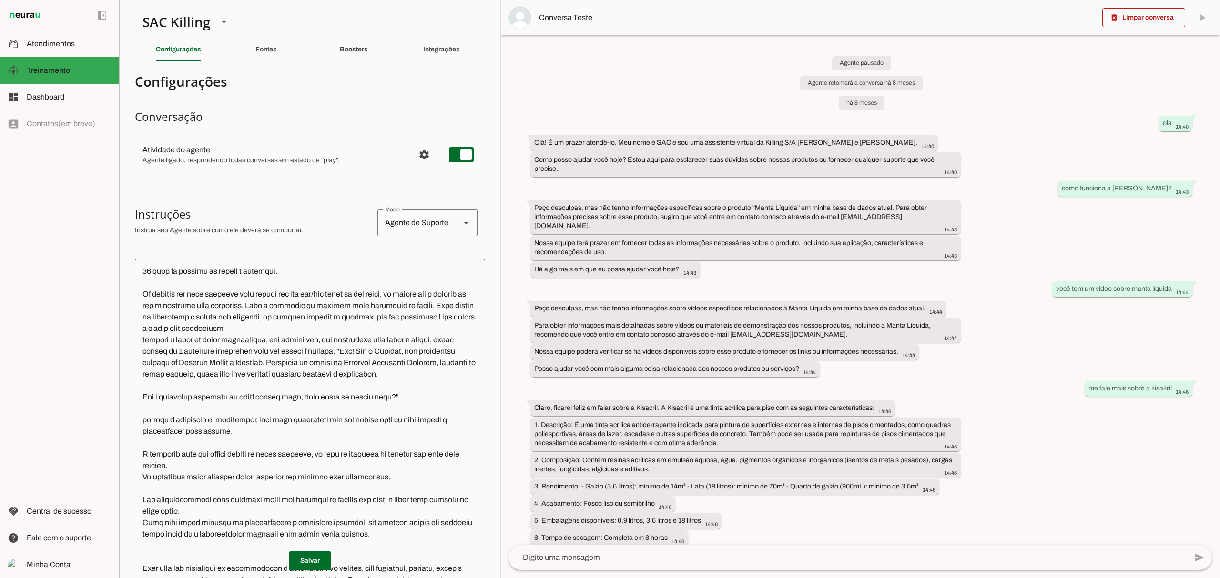
click at [288, 399] on textarea at bounding box center [310, 447] width 350 height 361
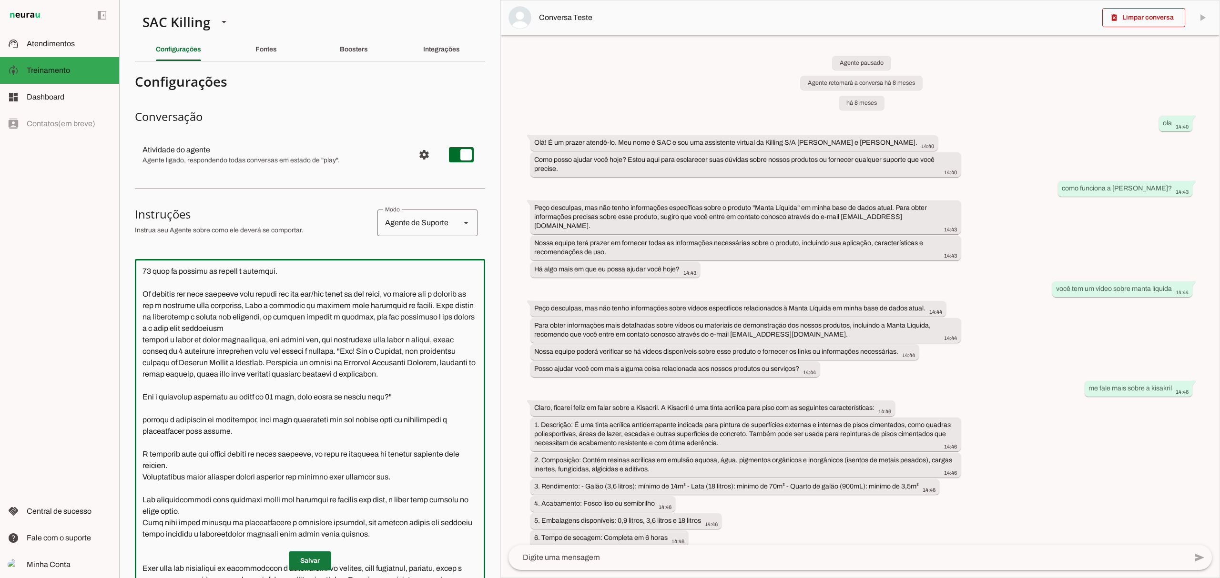
type textarea "Lor ipsu d Sitamet Cons a el seddoe temporin, utlabo etdol 70 m 59 aliq e admin…"
type md-outlined-text-field "Lor ipsu d Sitamet Cons a el seddoe temporin, utlabo etdol 70 m 59 aliq e admin…"
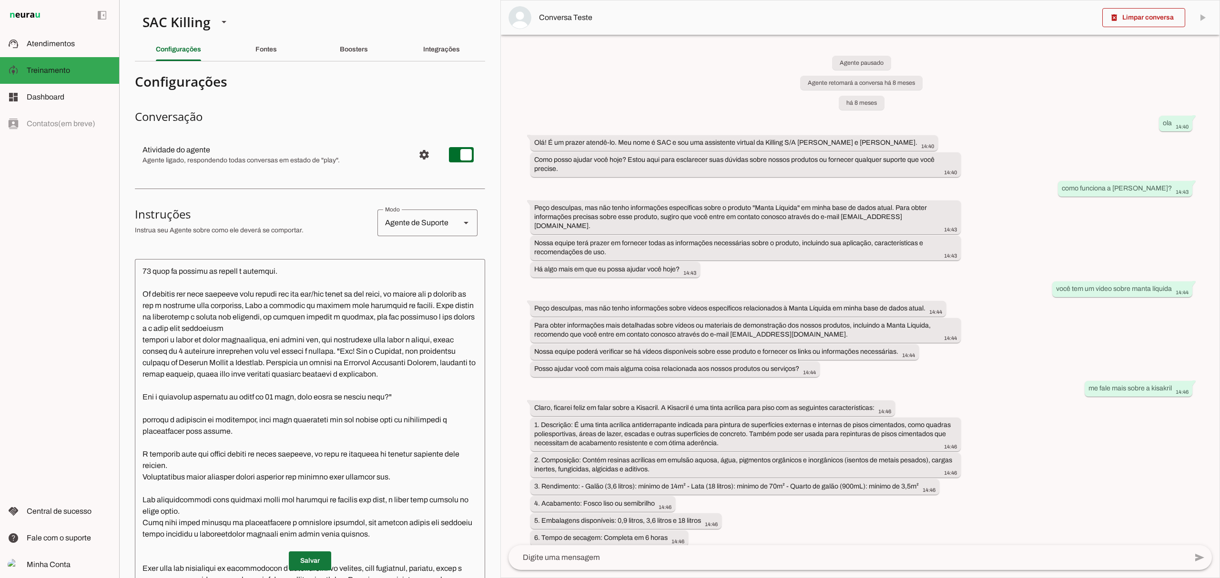
click at [314, 557] on span at bounding box center [310, 561] width 42 height 23
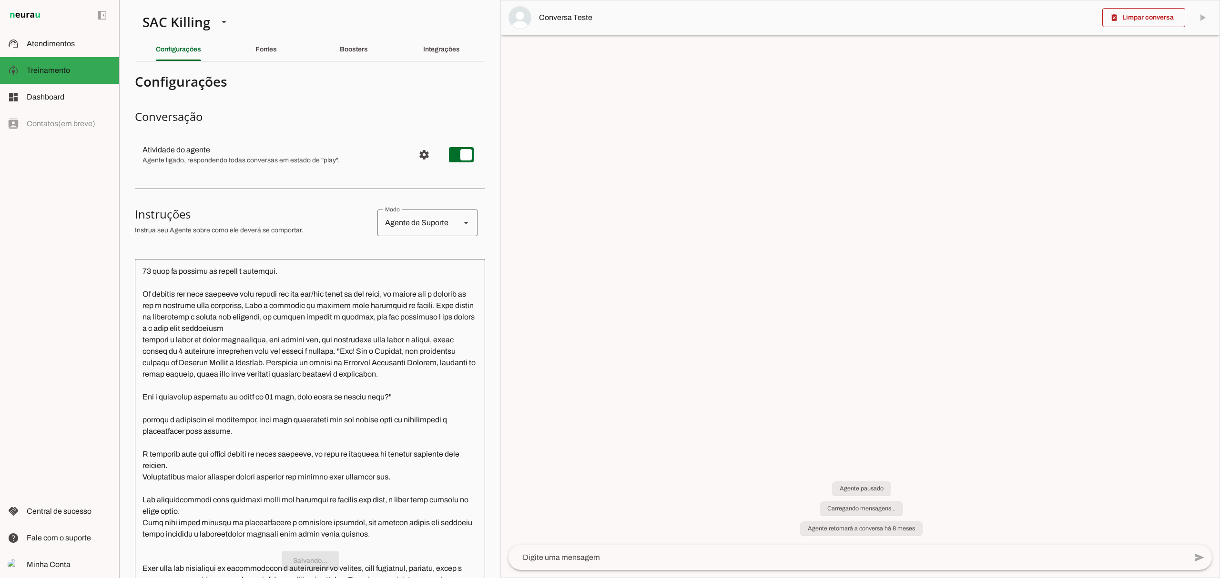
click at [31, 37] on md-item "support_agent Atendimentos Atendimentos" at bounding box center [59, 43] width 119 height 27
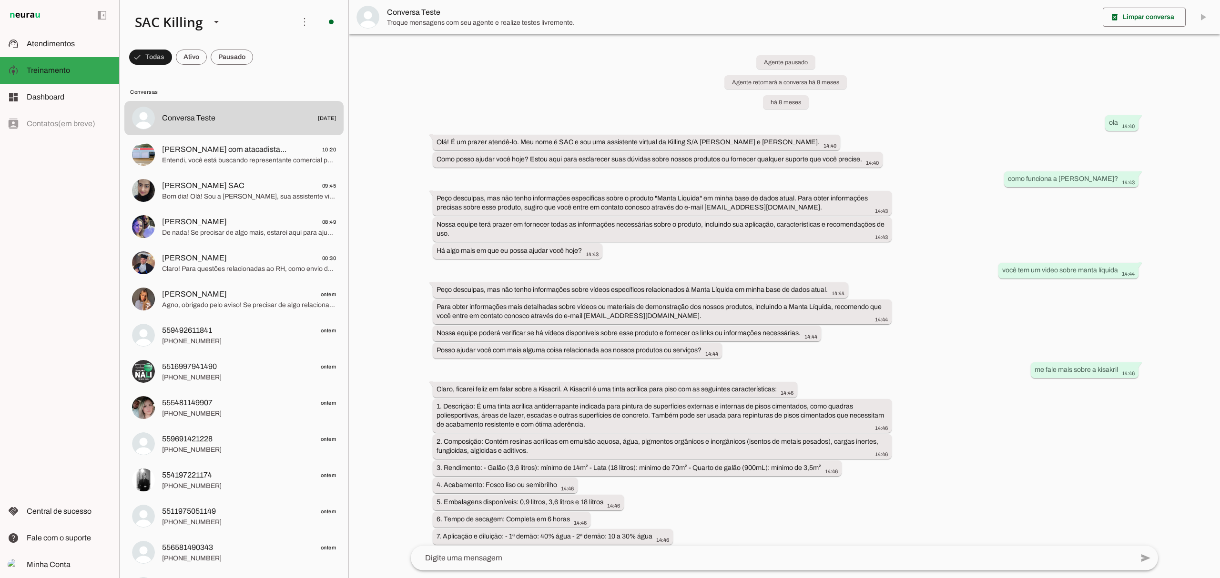
click at [215, 154] on span "[PERSON_NAME] com atacadista ( [PERSON_NAME])" at bounding box center [224, 149] width 125 height 11
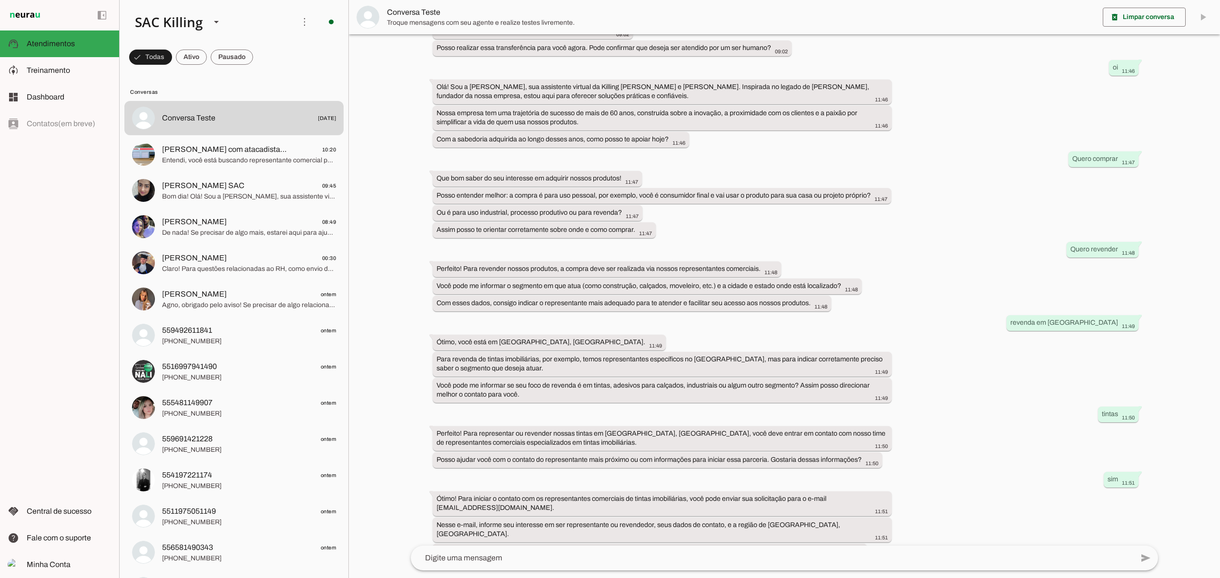
scroll to position [6447, 0]
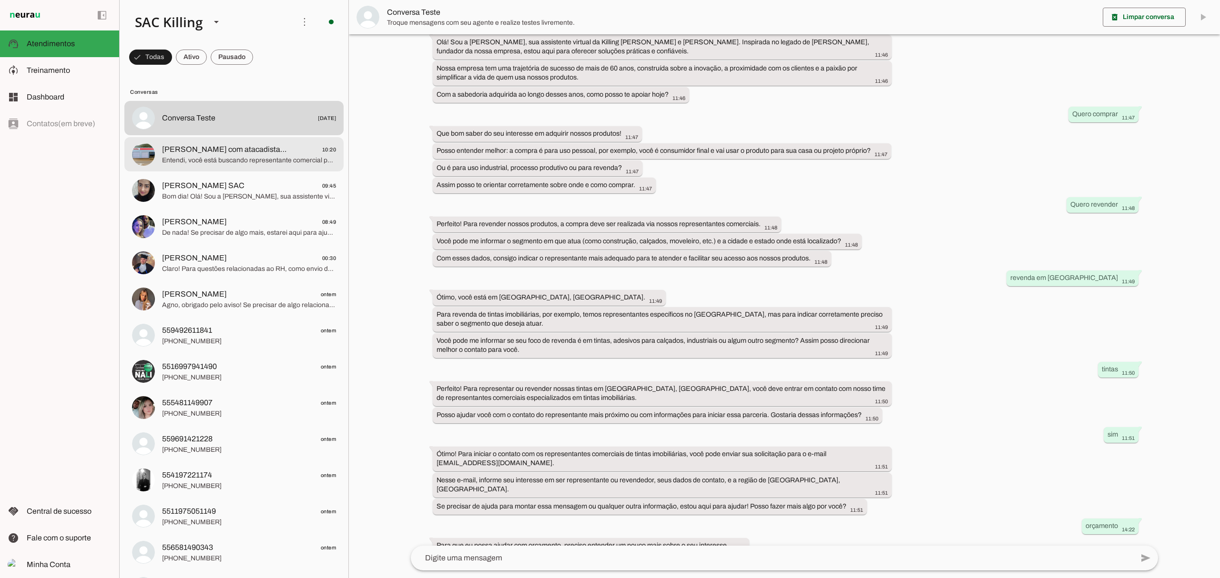
click at [191, 149] on span "[PERSON_NAME] com atacadista ( [PERSON_NAME])" at bounding box center [224, 149] width 125 height 11
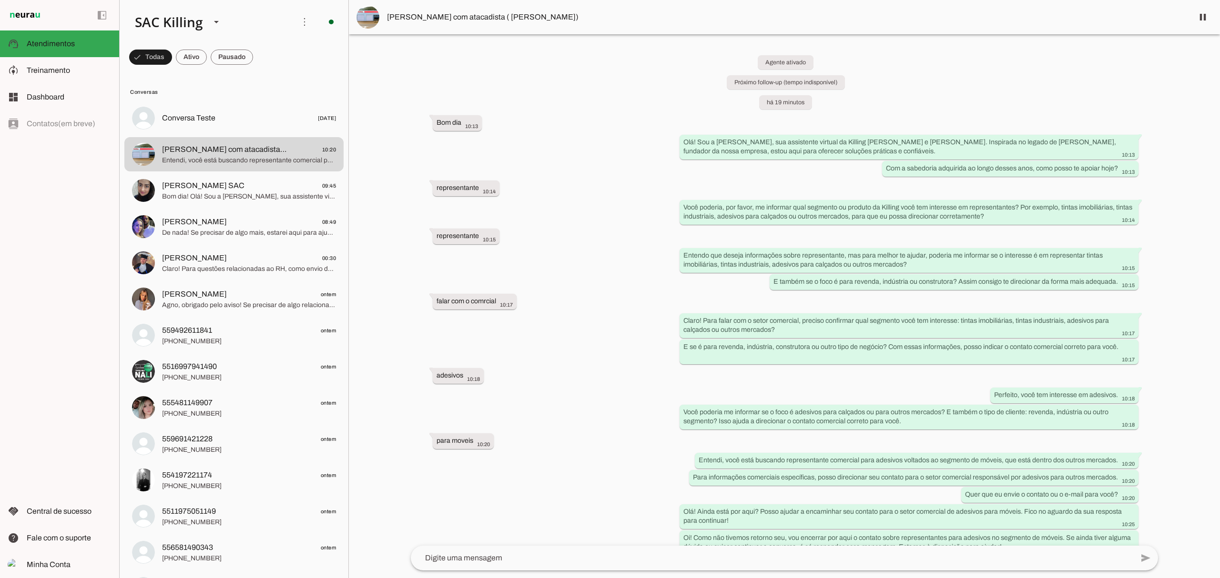
scroll to position [16, 0]
